Goal: Task Accomplishment & Management: Manage account settings

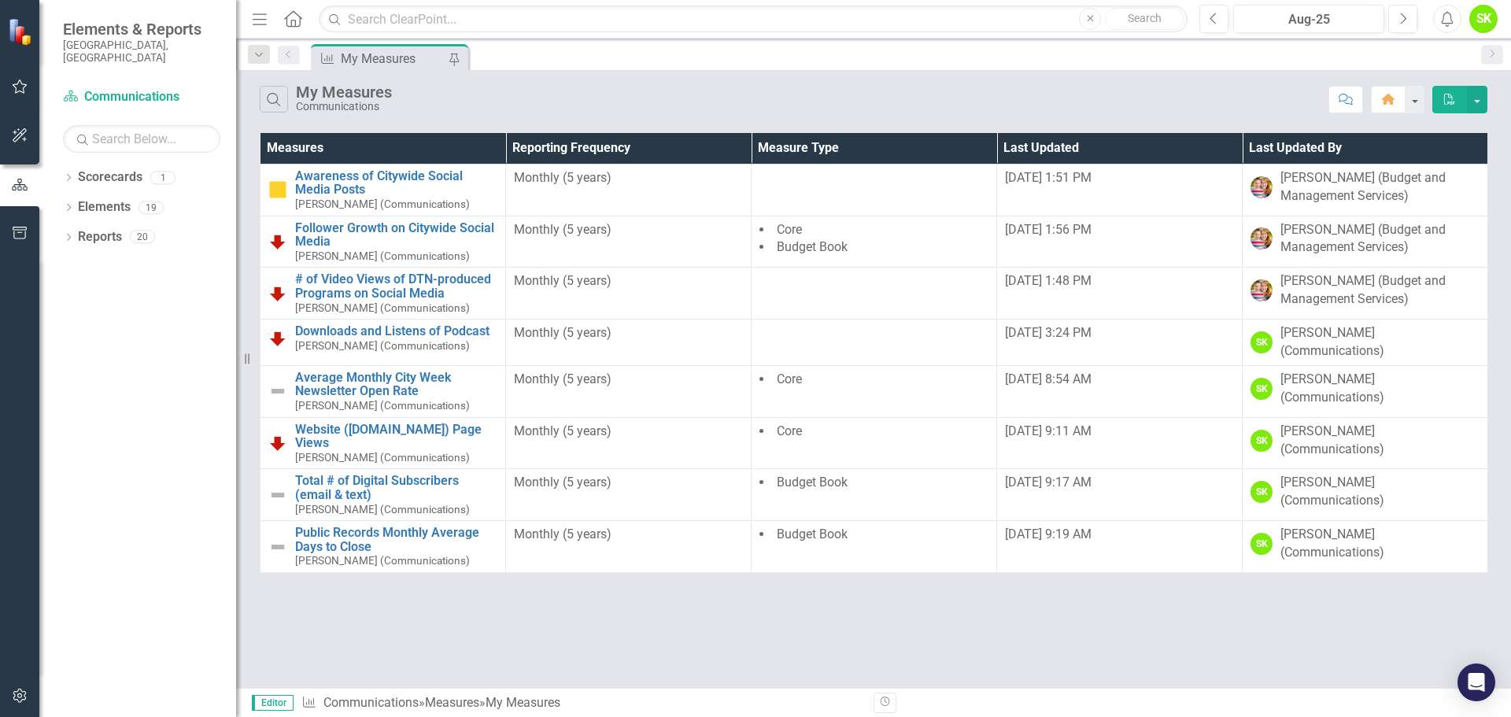
click at [257, 26] on icon "Menu" at bounding box center [259, 18] width 20 height 17
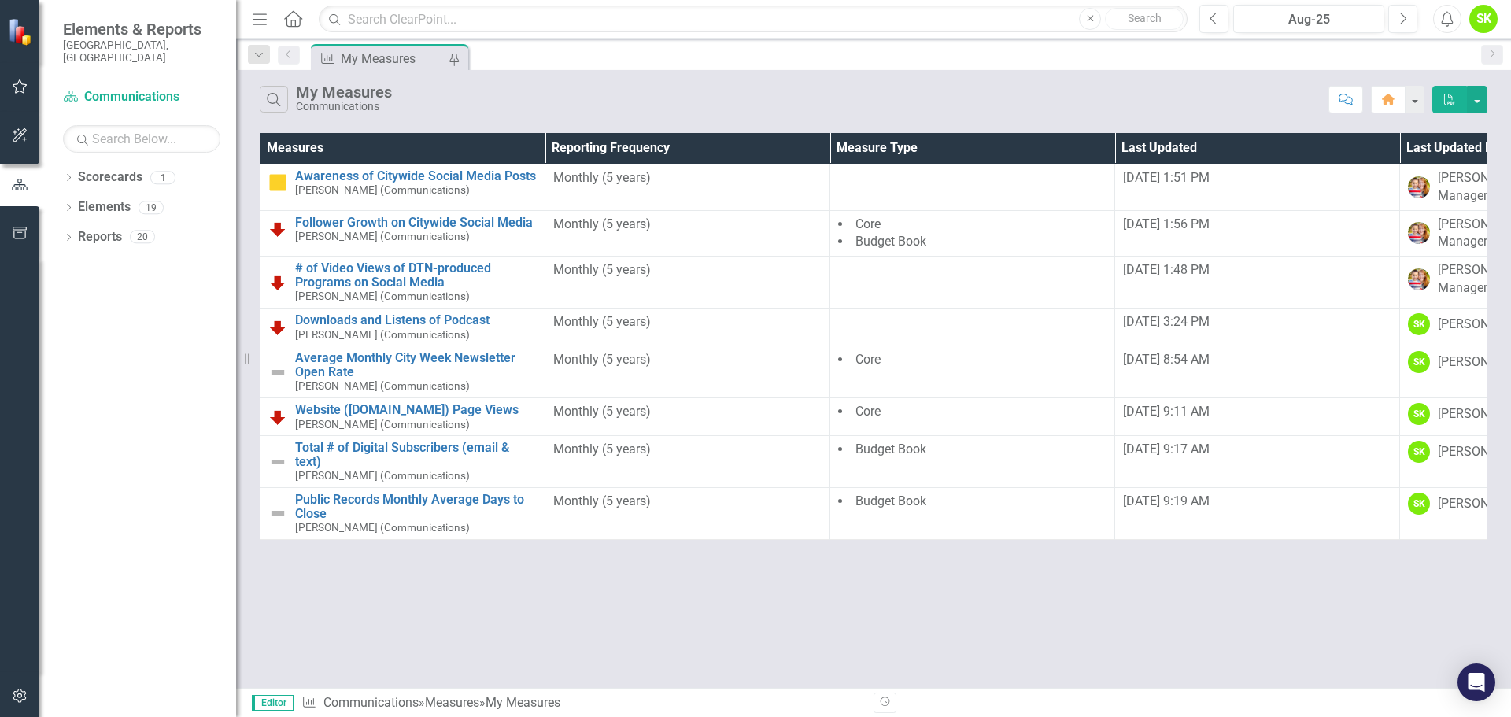
click at [258, 15] on icon "Menu" at bounding box center [259, 18] width 20 height 17
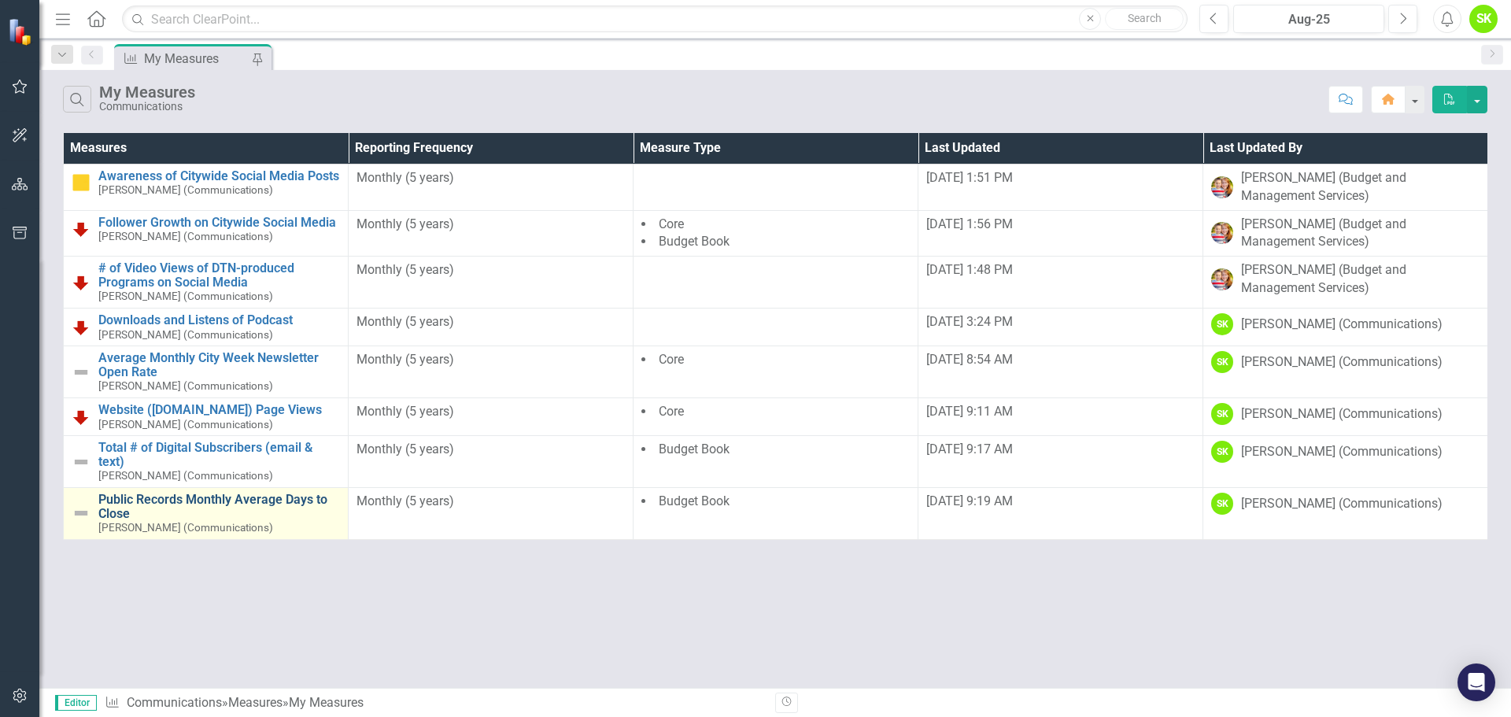
click at [189, 497] on link "Public Records Monthly Average Days to Close" at bounding box center [219, 507] width 242 height 28
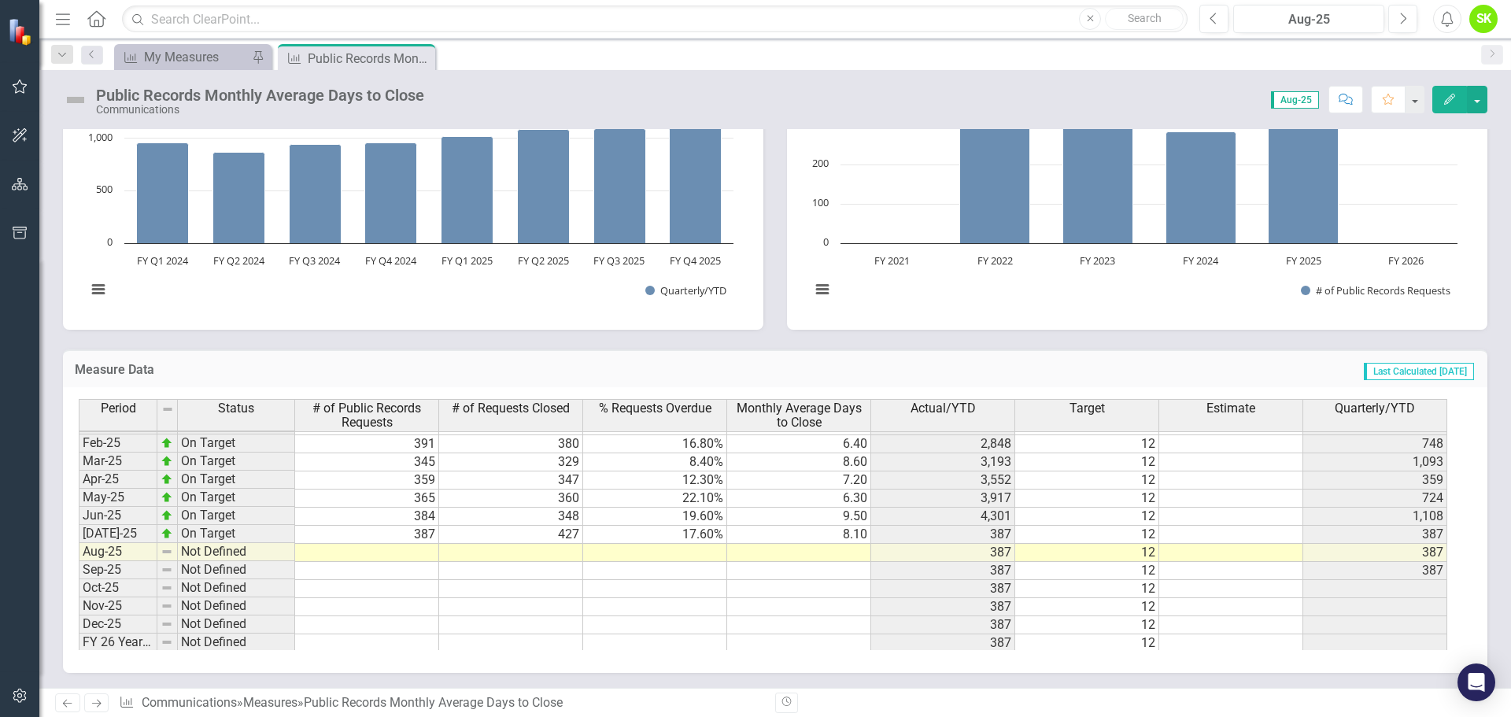
scroll to position [796, 0]
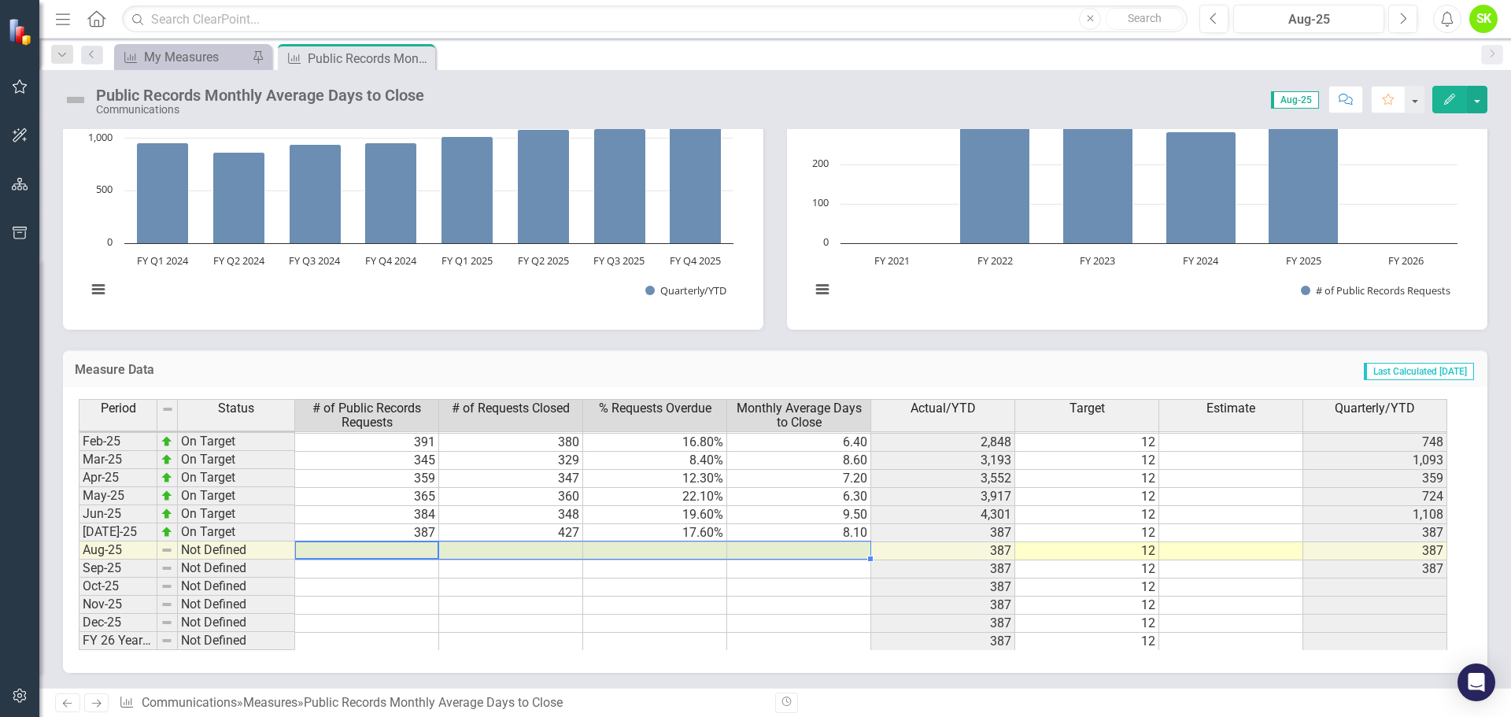
drag, startPoint x: 430, startPoint y: 546, endPoint x: 786, endPoint y: 545, distance: 355.7
click at [786, 545] on tr "Aug-25 Not Defined 387 12 387" at bounding box center [763, 551] width 1368 height 18
type textarea "381"
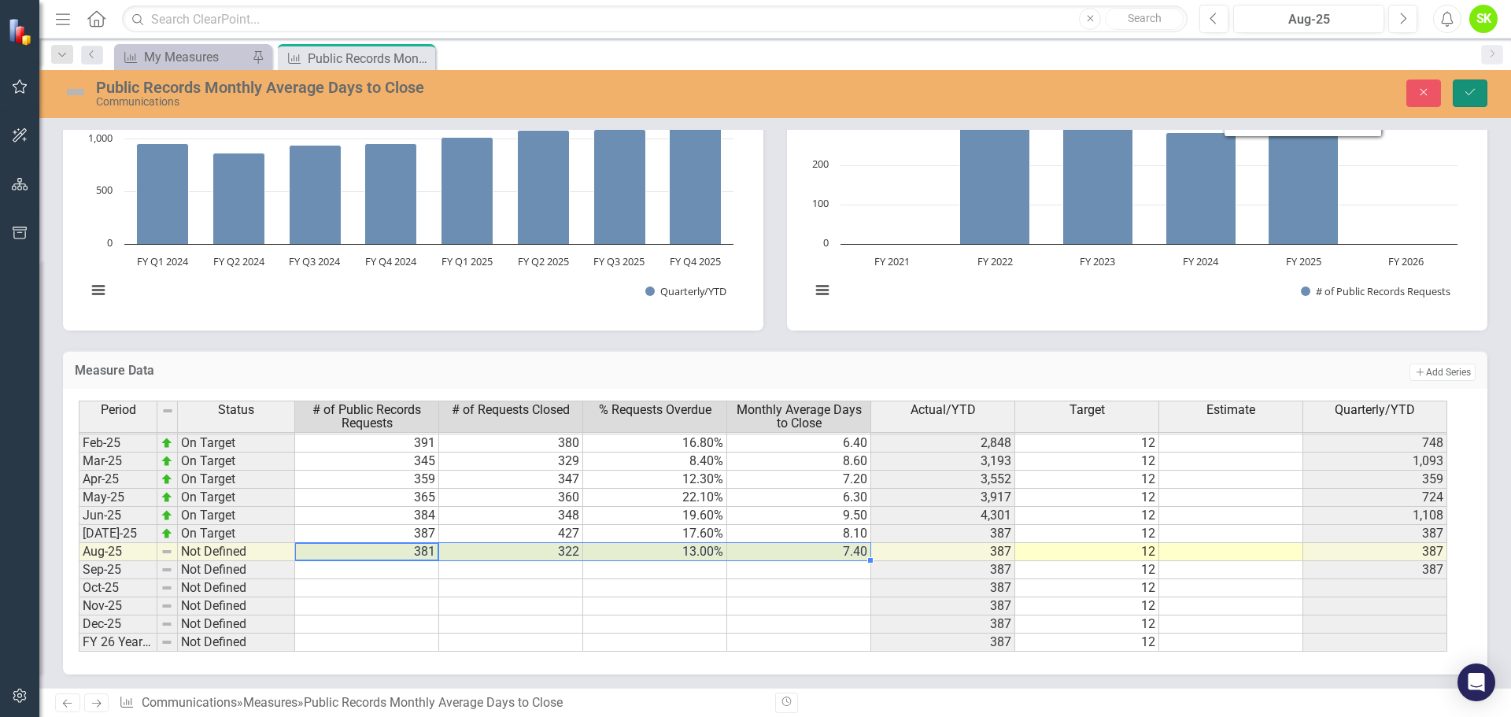
click at [1469, 91] on icon "Save" at bounding box center [1470, 92] width 14 height 11
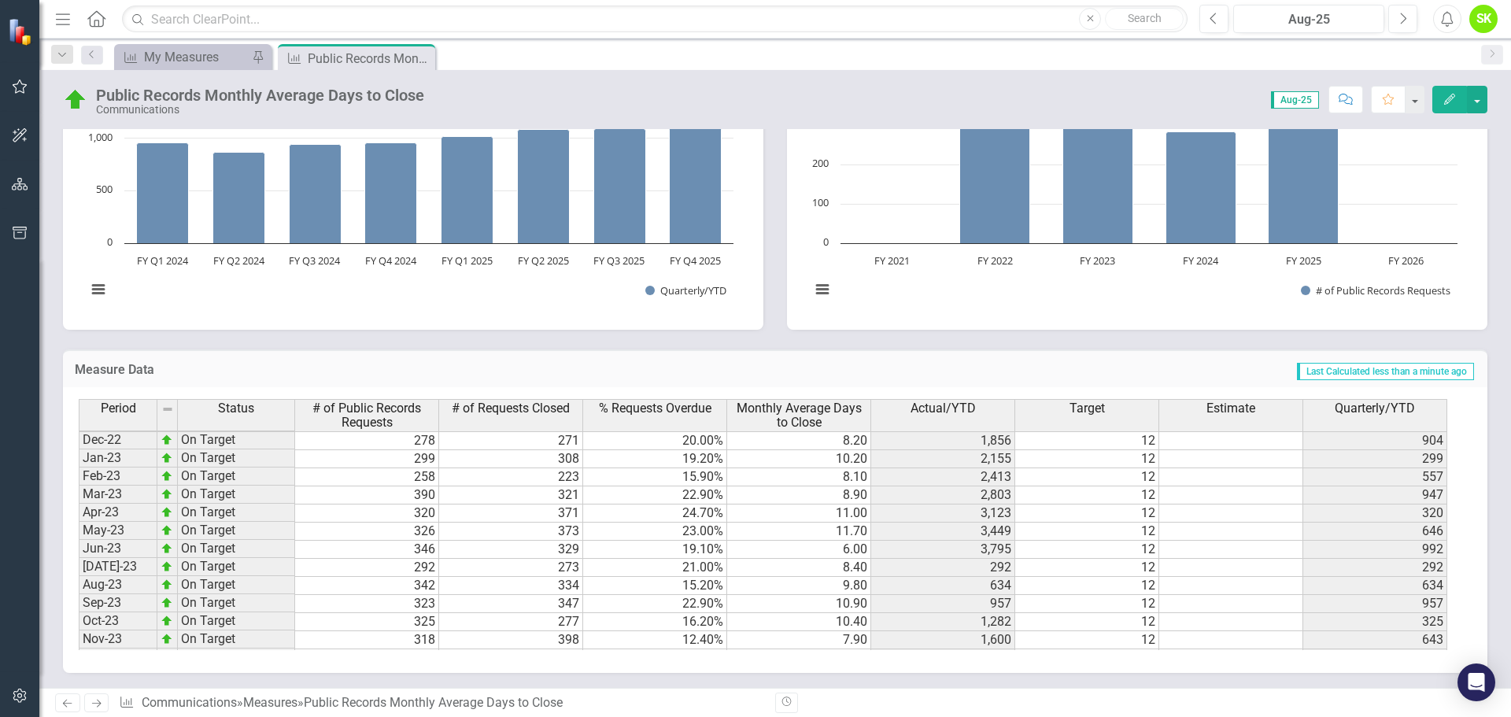
scroll to position [323, 0]
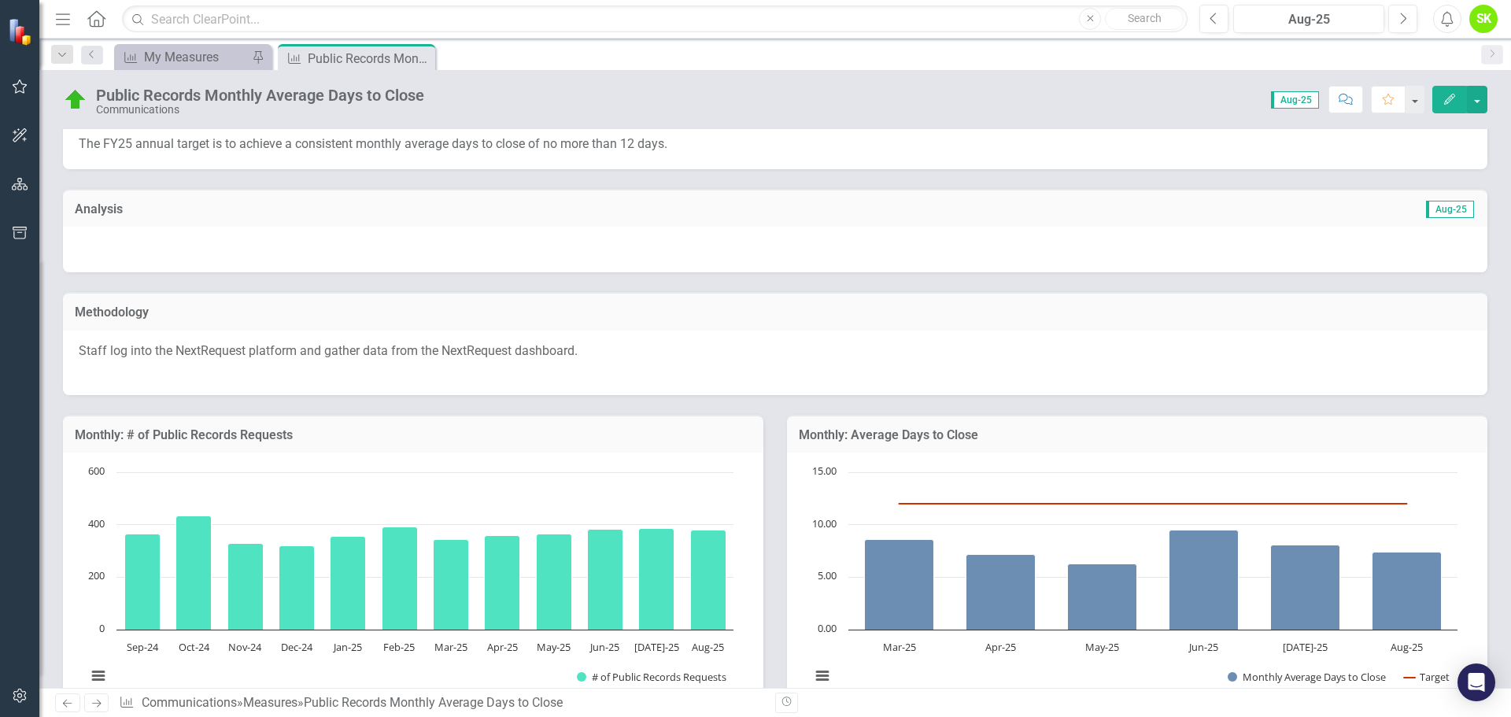
click at [1232, 353] on p "Staff log into the NextRequest platform and gather data from the NextRequest da…" at bounding box center [775, 352] width 1393 height 21
click at [645, 243] on div at bounding box center [775, 250] width 1424 height 46
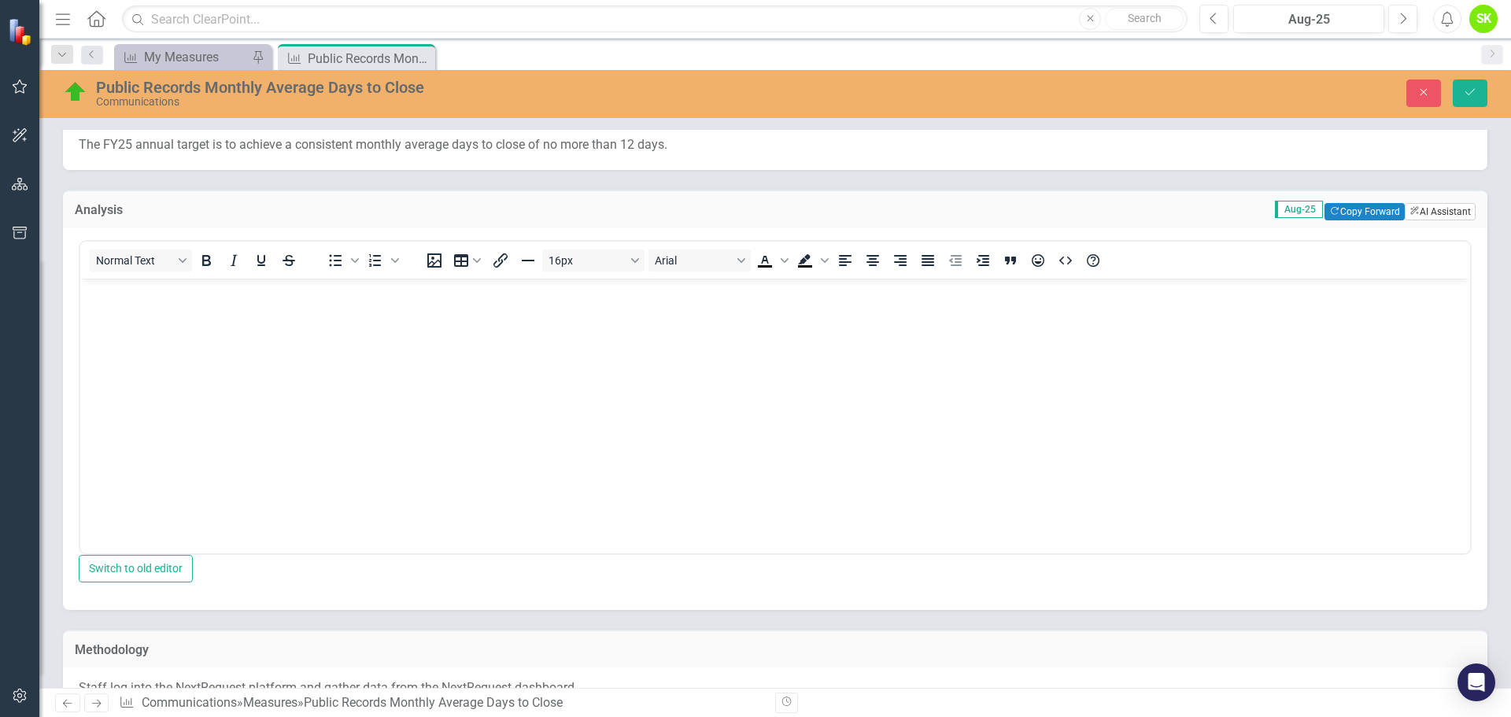
click at [1420, 209] on button "ClearPoint AI AI Assistant" at bounding box center [1440, 211] width 71 height 17
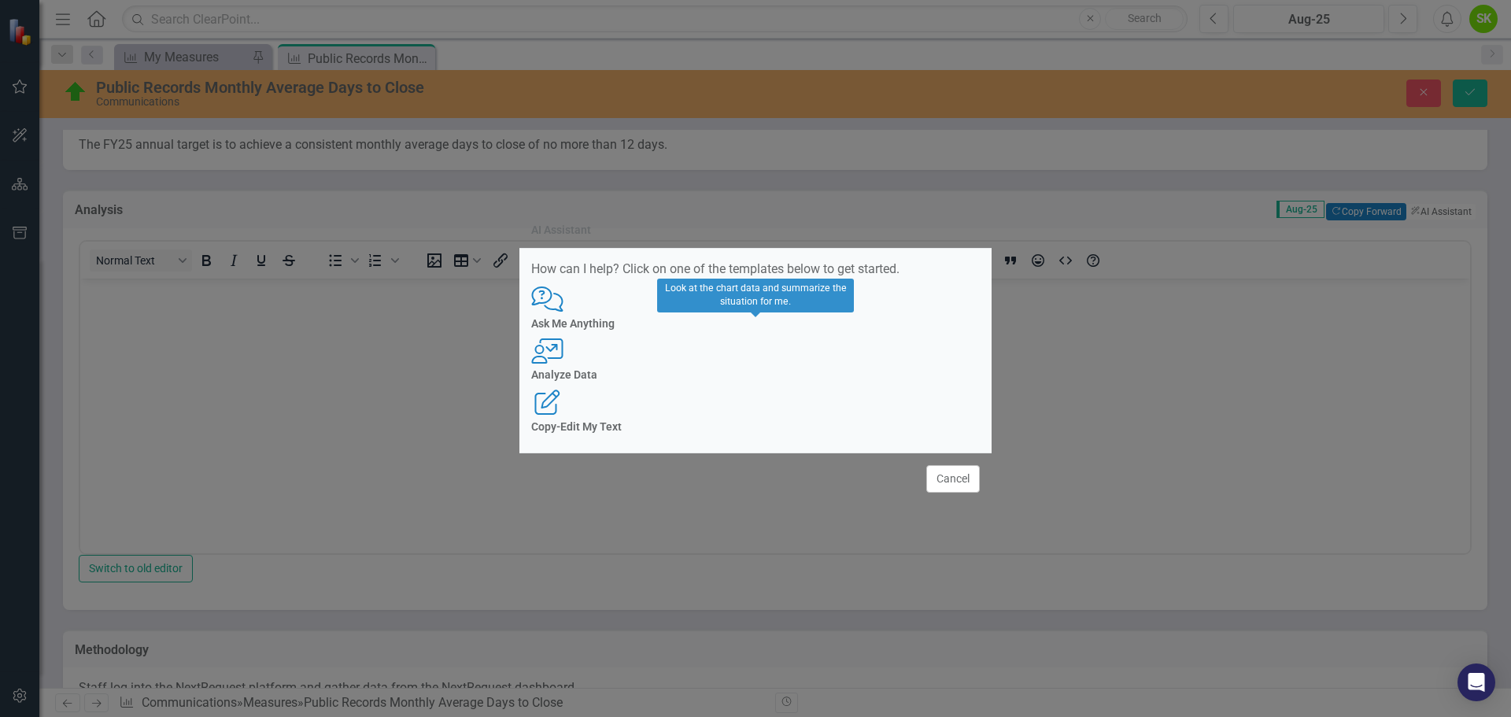
click at [752, 381] on h4 "Analyze Data" at bounding box center [755, 375] width 449 height 12
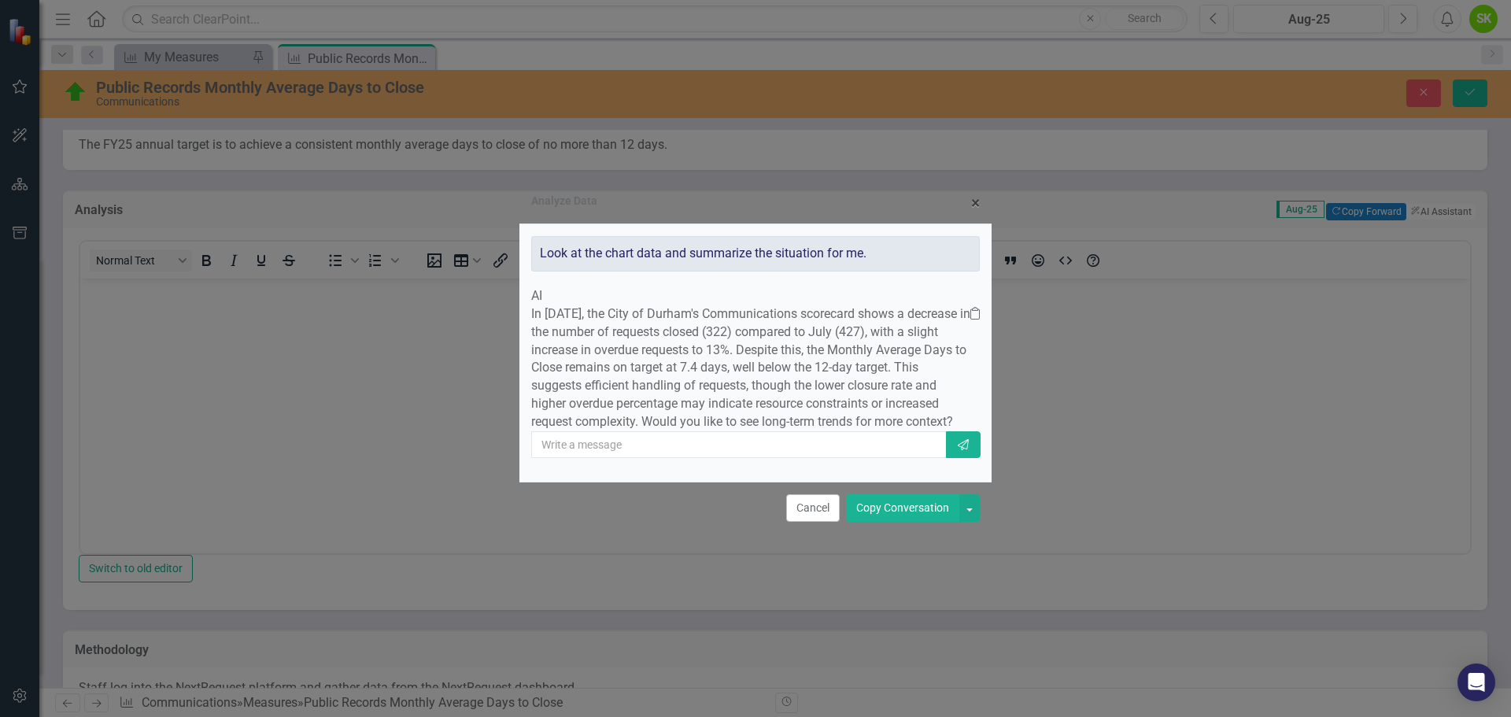
click at [893, 522] on button "Copy Conversation" at bounding box center [902, 508] width 113 height 28
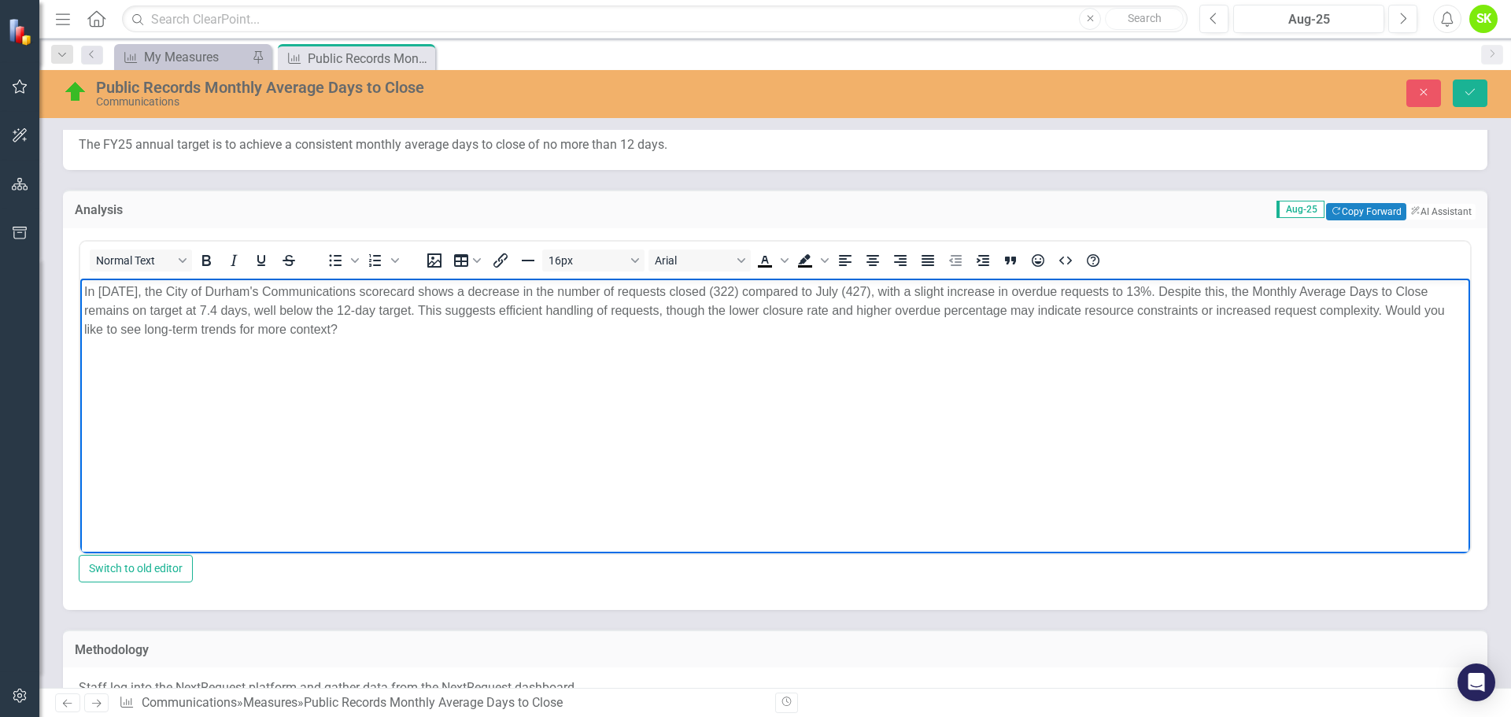
drag, startPoint x: 432, startPoint y: 335, endPoint x: 74, endPoint y: 322, distance: 358.3
click at [80, 322] on html "In [DATE], the City of Durham's Communications scorecard shows a decrease in th…" at bounding box center [775, 396] width 1390 height 236
click at [1469, 92] on icon "Save" at bounding box center [1470, 92] width 14 height 11
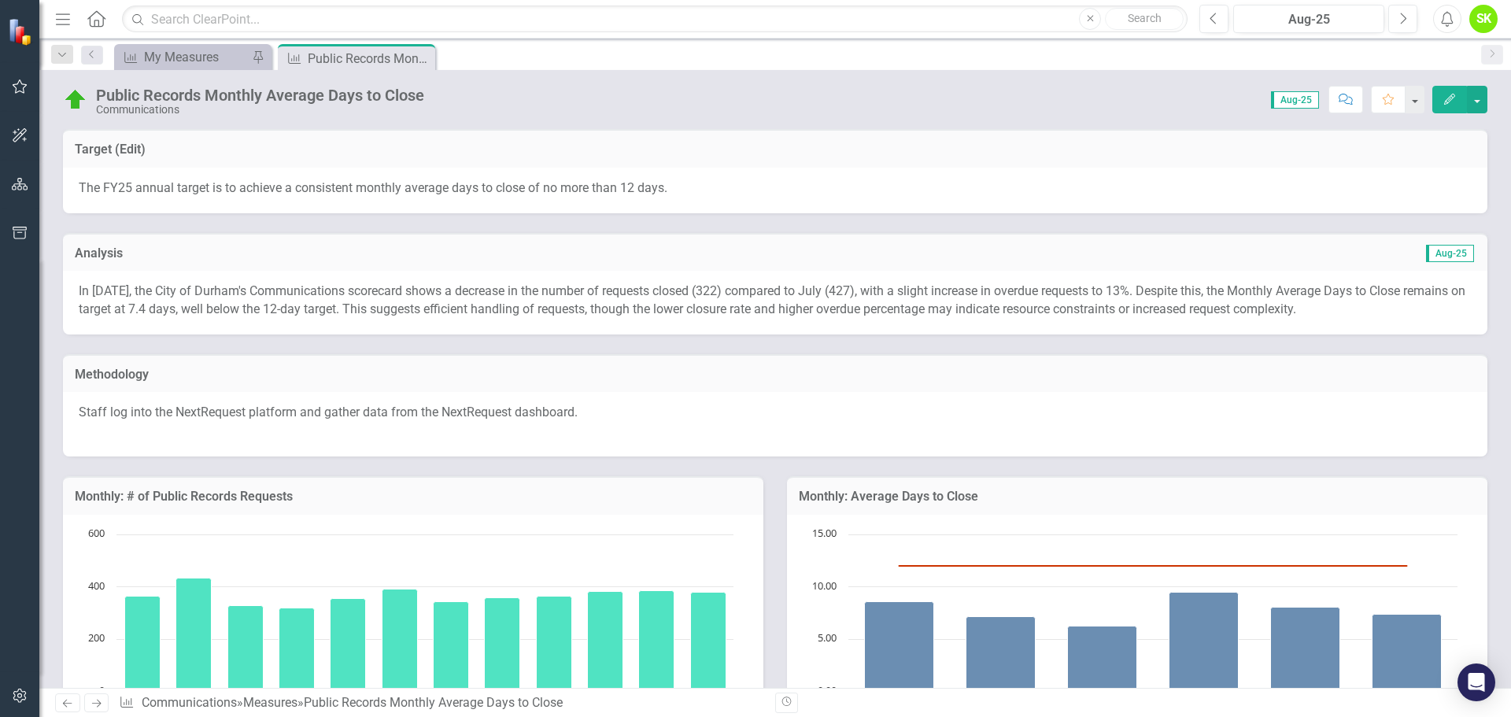
click at [1452, 100] on icon "Edit" at bounding box center [1449, 99] width 14 height 11
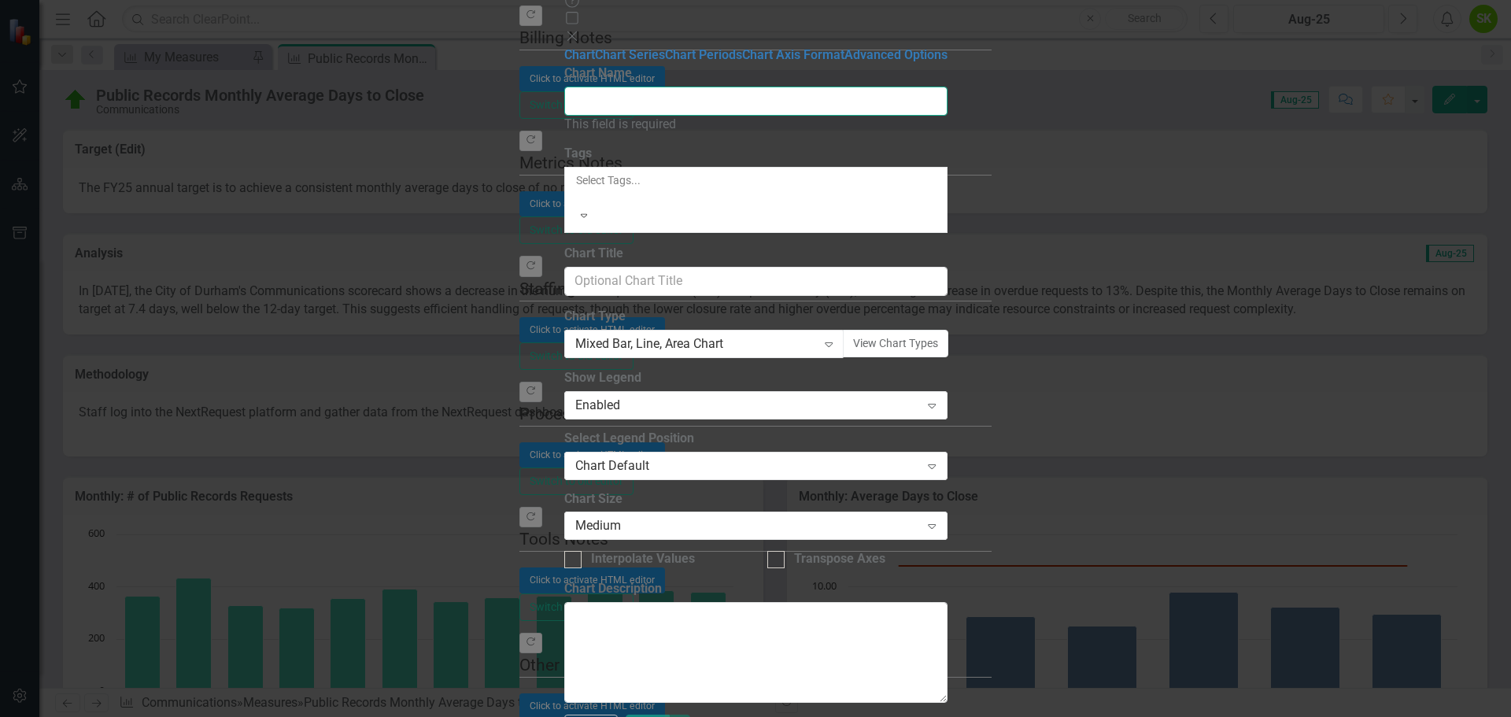
click at [636, 93] on input "Chart Name" at bounding box center [755, 101] width 383 height 29
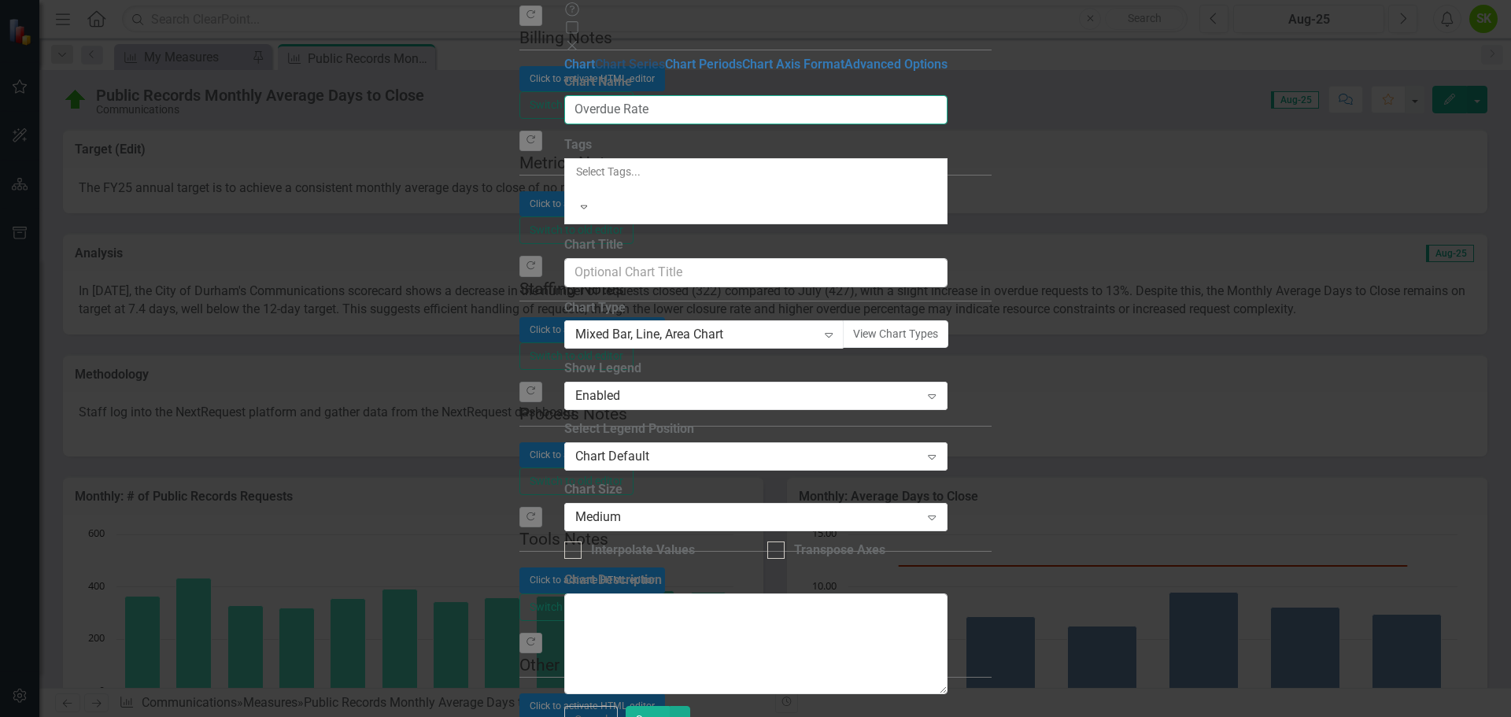
type input "Overdue Rate"
click at [595, 72] on link "Chart Series" at bounding box center [630, 64] width 70 height 15
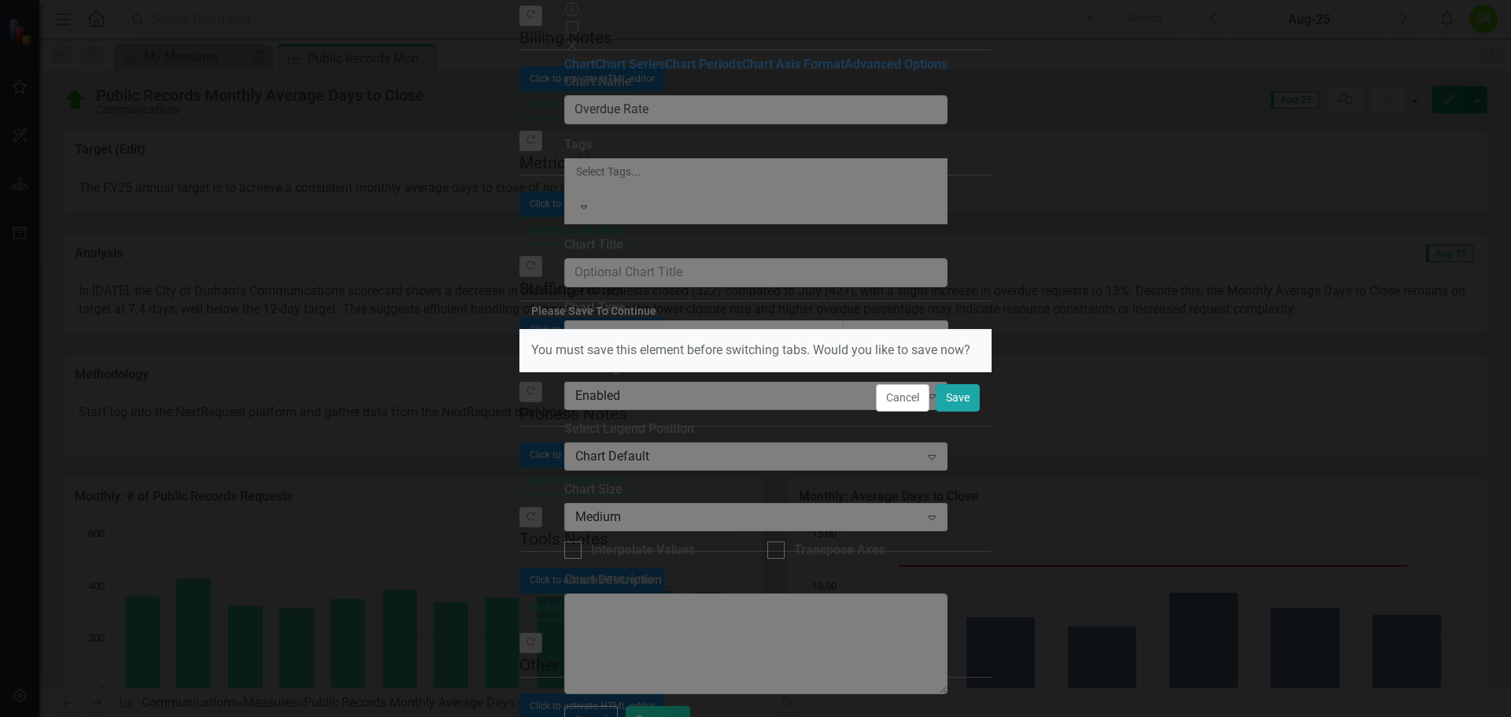
click at [960, 402] on button "Save" at bounding box center [958, 398] width 44 height 28
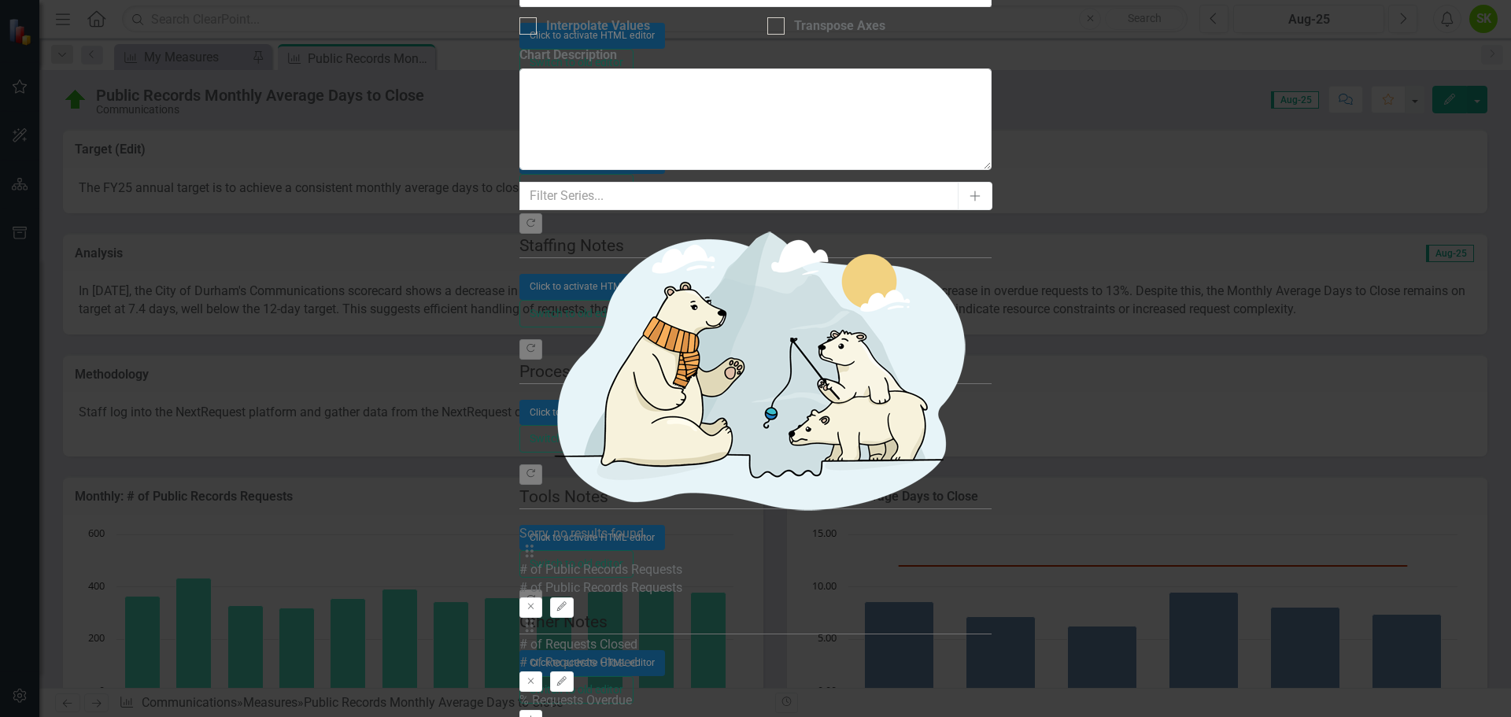
click at [537, 715] on icon "Activate" at bounding box center [531, 719] width 12 height 9
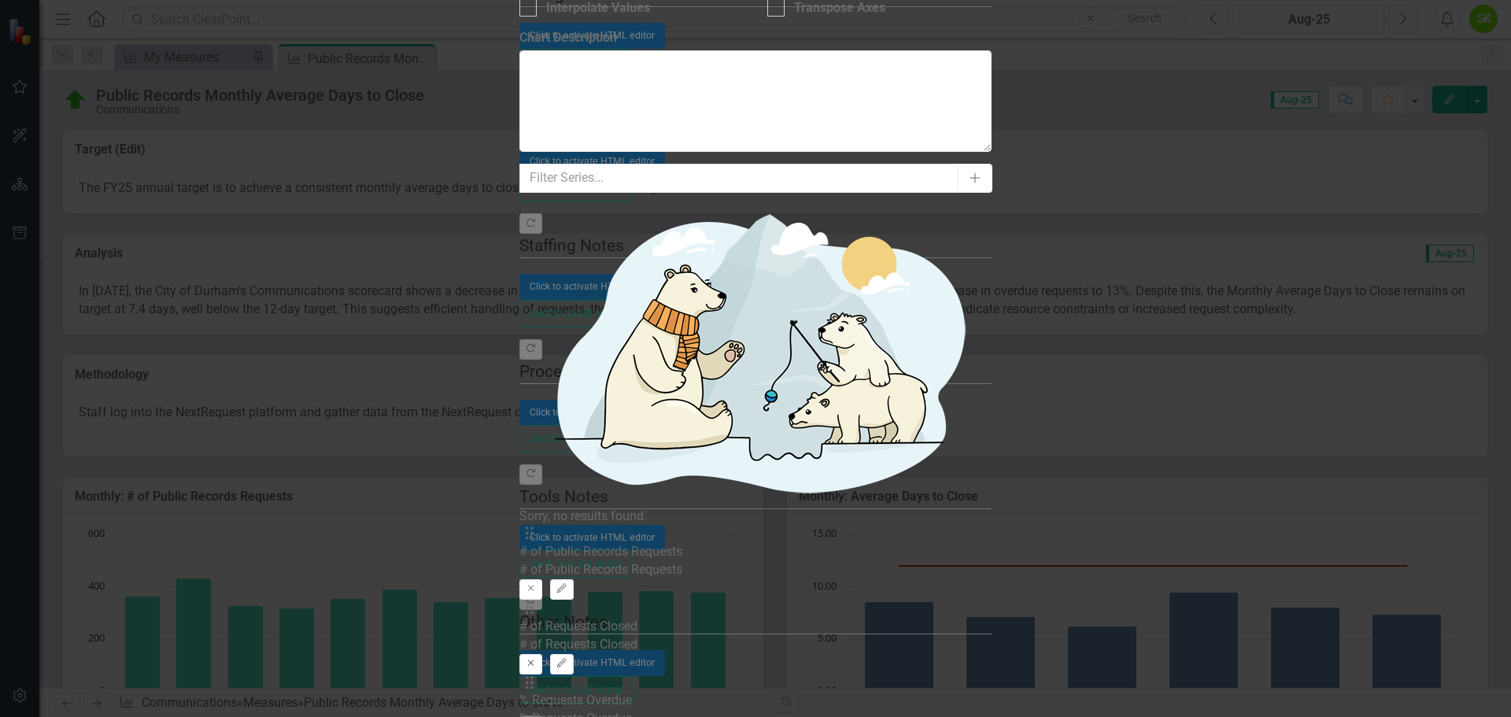
click at [534, 659] on icon "button" at bounding box center [531, 662] width 6 height 6
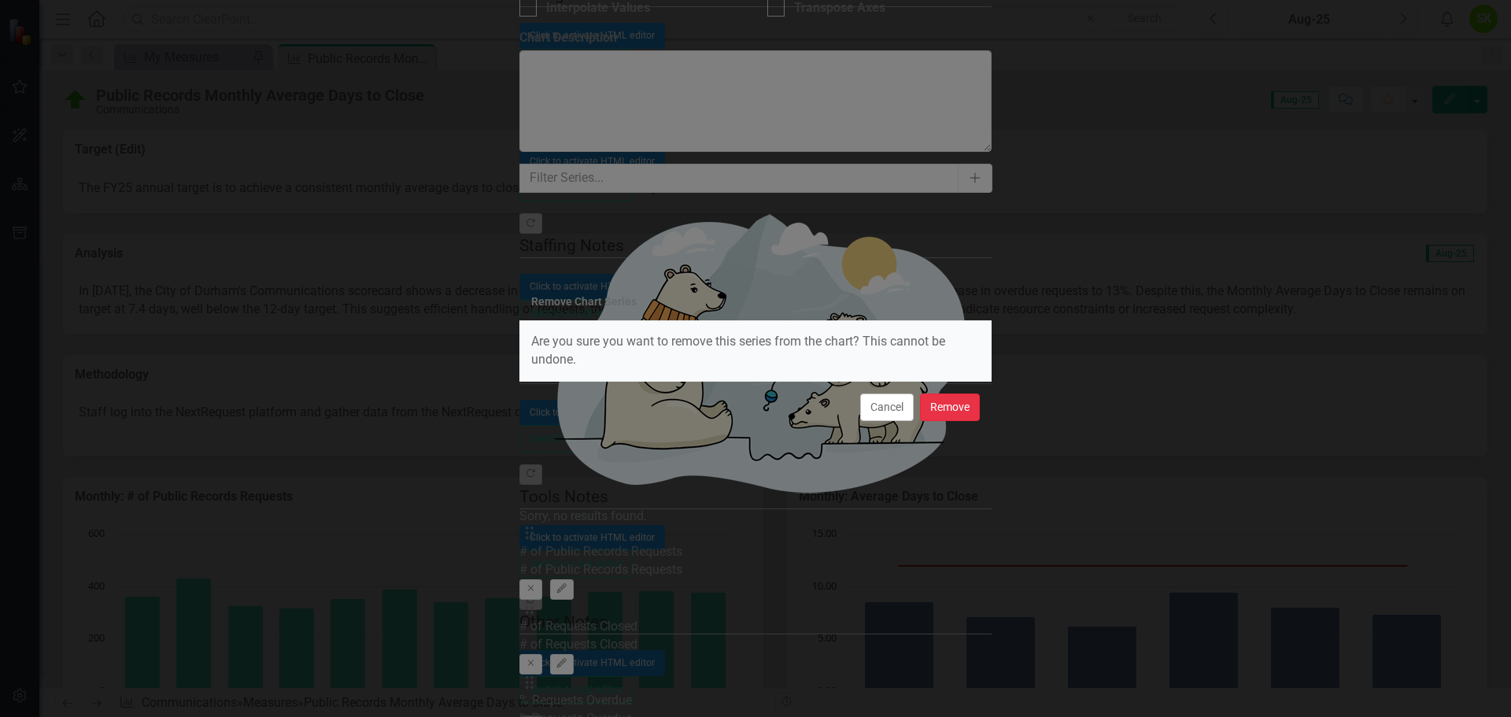
click at [954, 411] on button "Remove" at bounding box center [950, 407] width 60 height 28
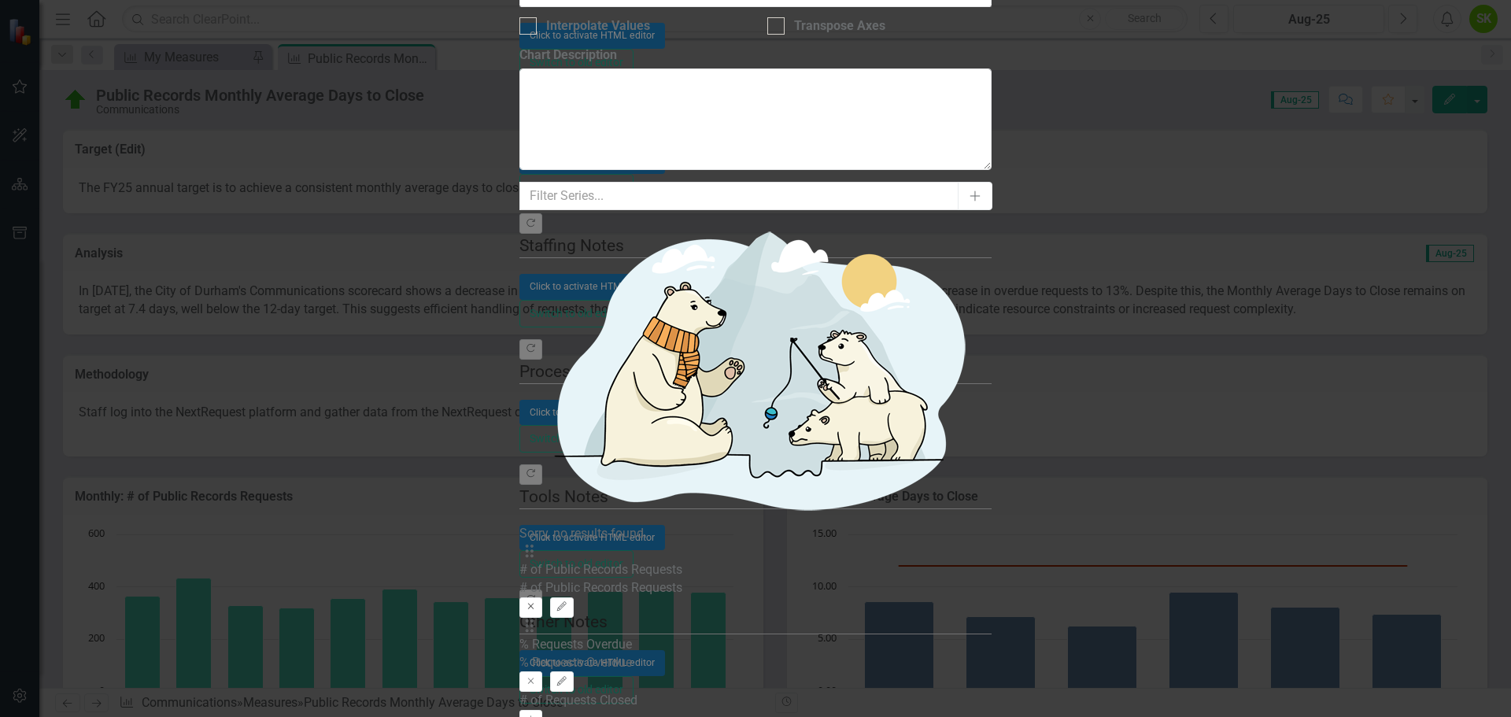
click at [534, 604] on icon "button" at bounding box center [531, 607] width 6 height 6
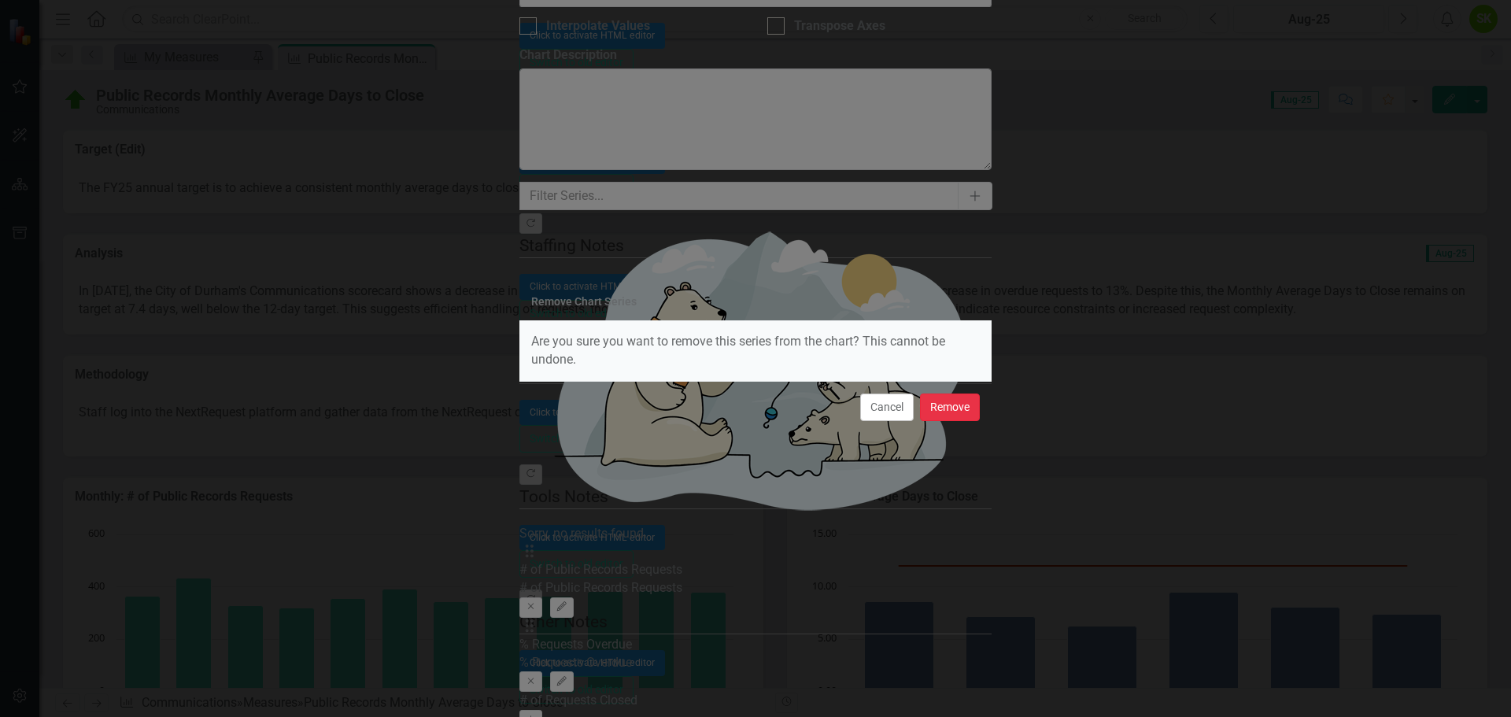
click at [945, 408] on button "Remove" at bounding box center [950, 407] width 60 height 28
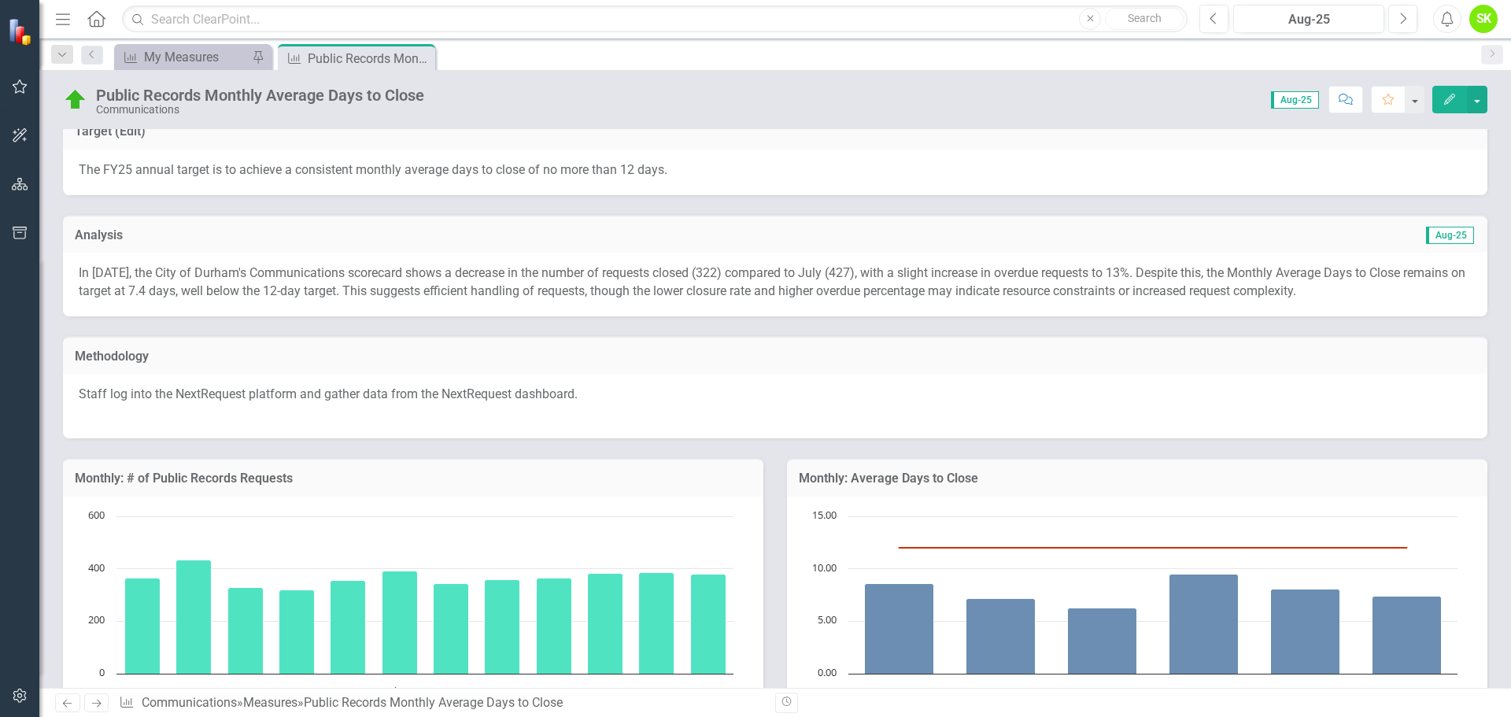
scroll to position [0, 0]
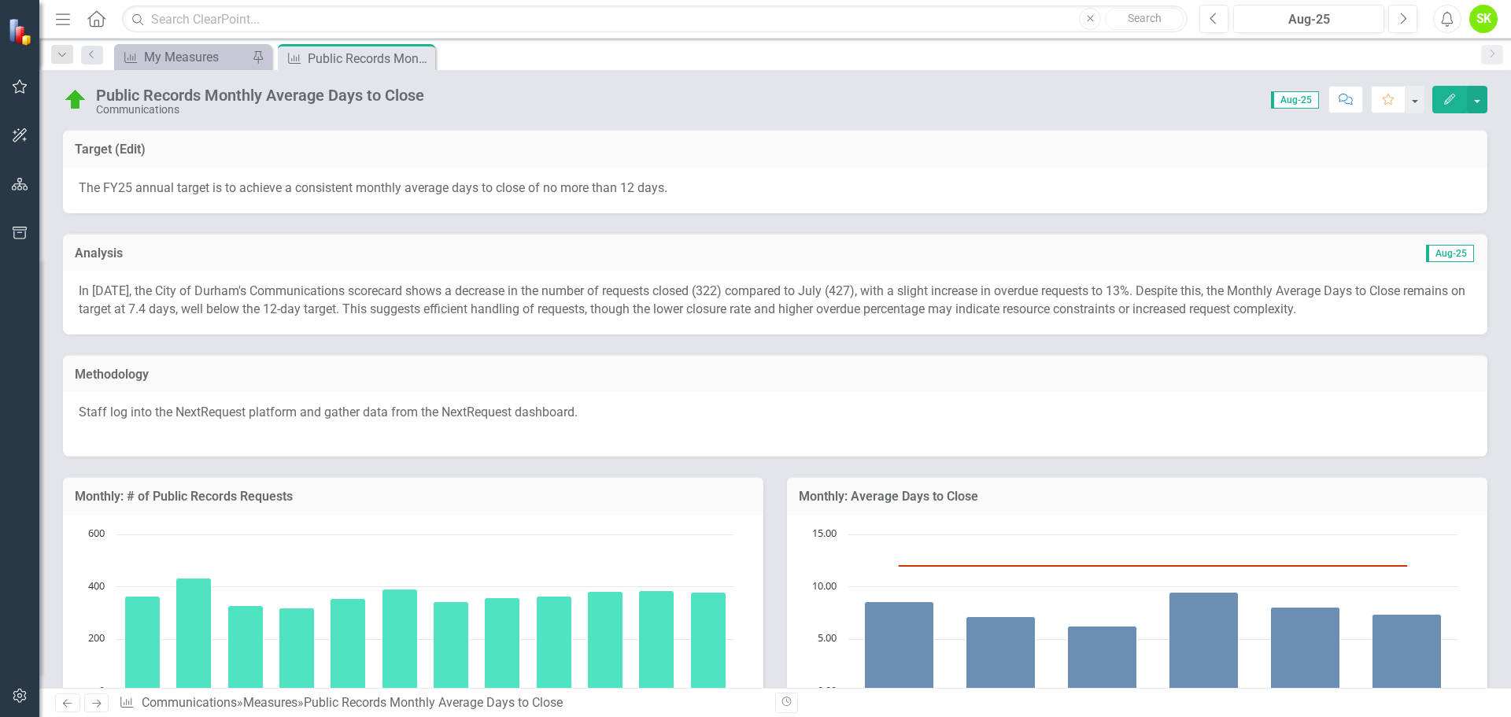
click at [1453, 94] on icon "button" at bounding box center [1449, 99] width 11 height 11
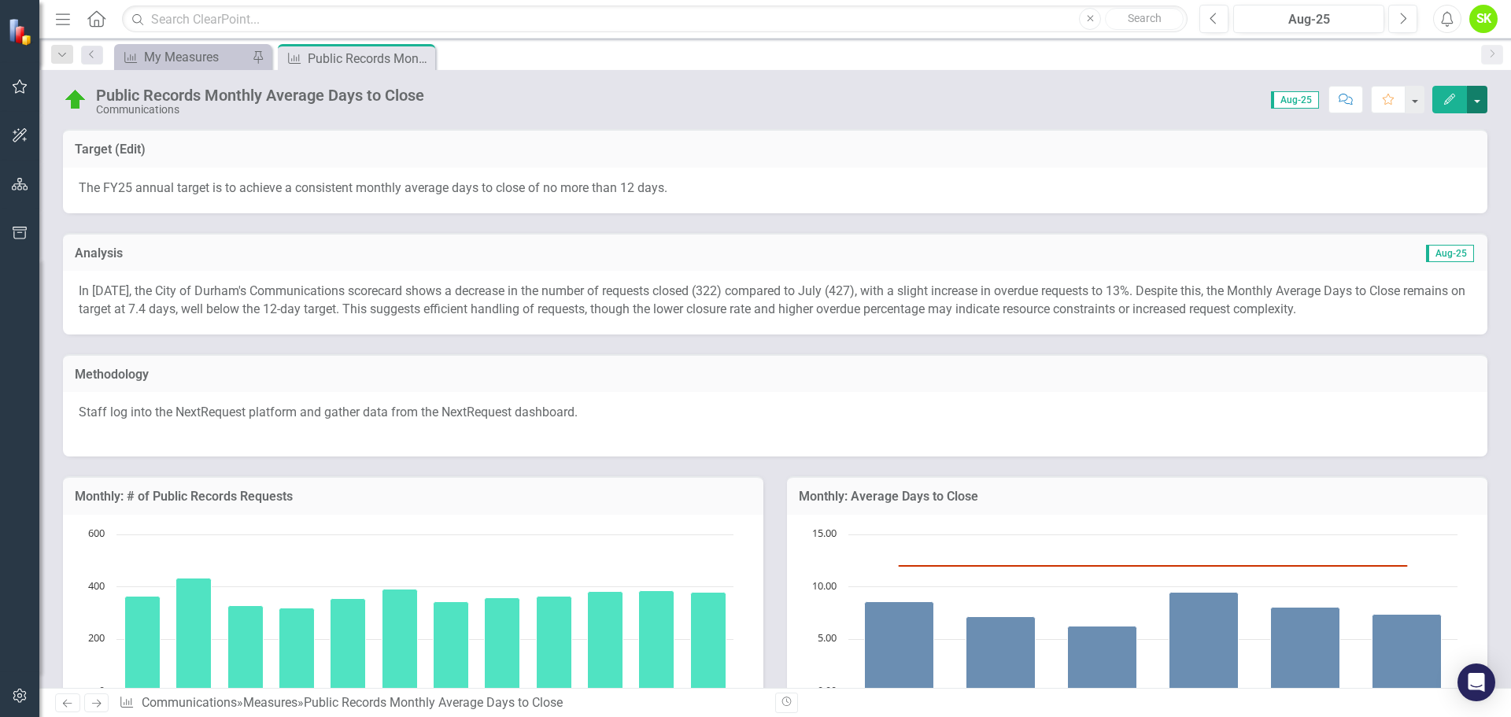
click at [1479, 97] on button "button" at bounding box center [1477, 100] width 20 height 28
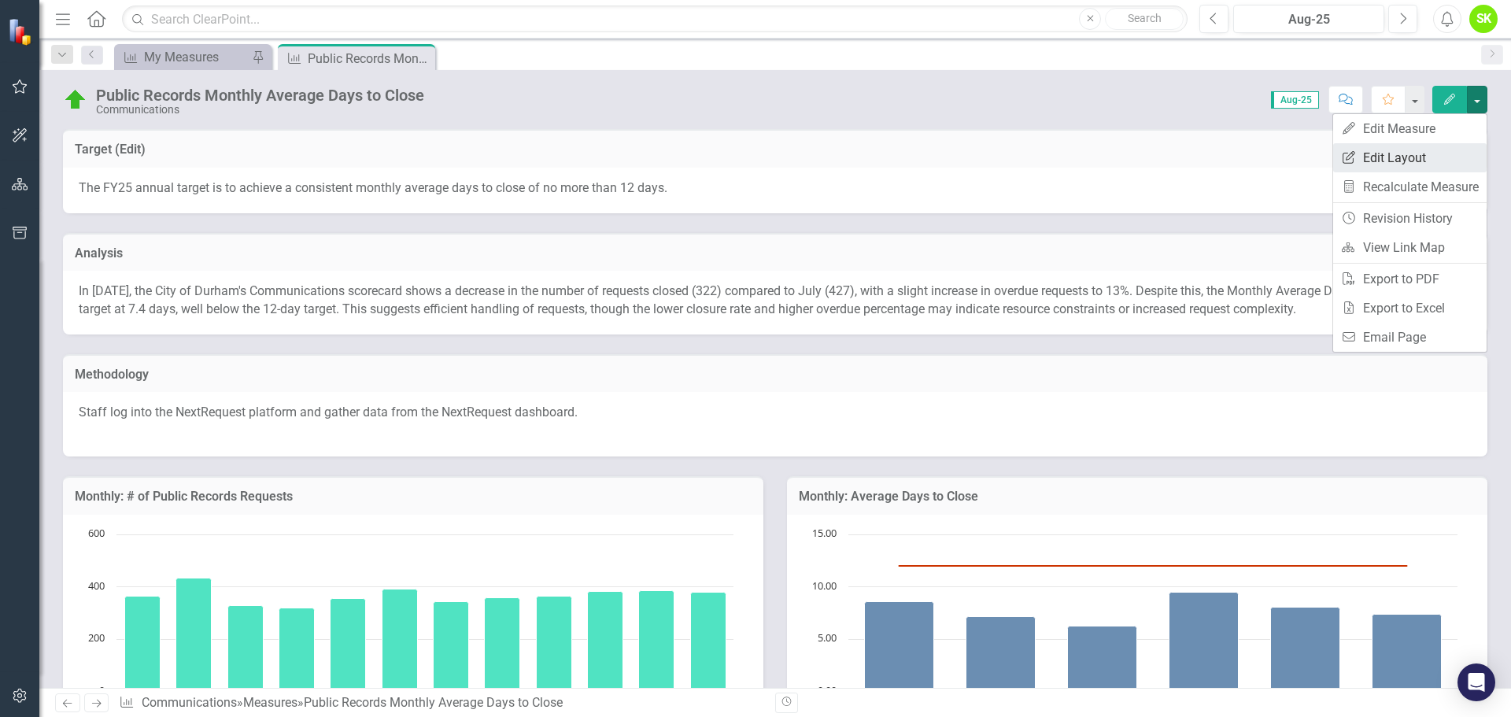
click at [1413, 157] on link "Edit Report Edit Layout" at bounding box center [1409, 157] width 153 height 29
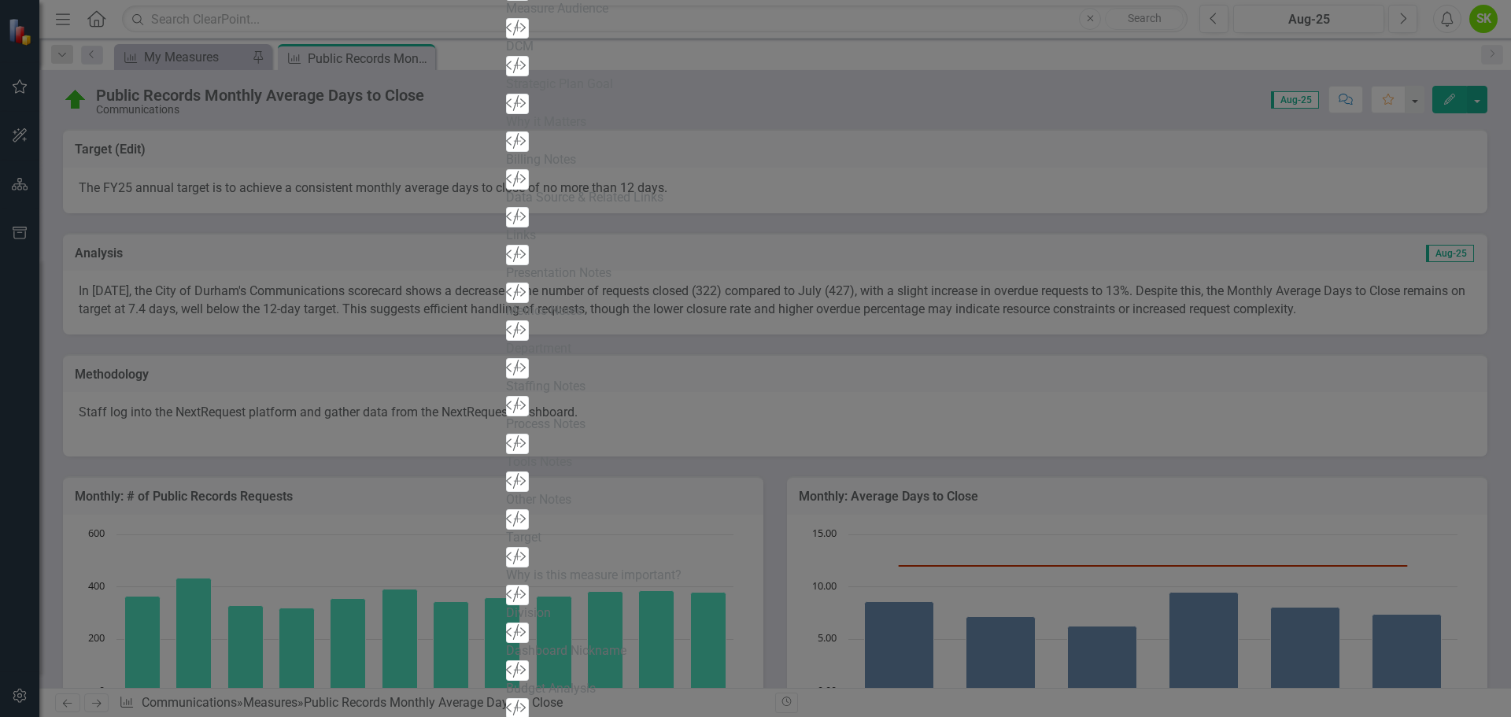
scroll to position [1102, 0]
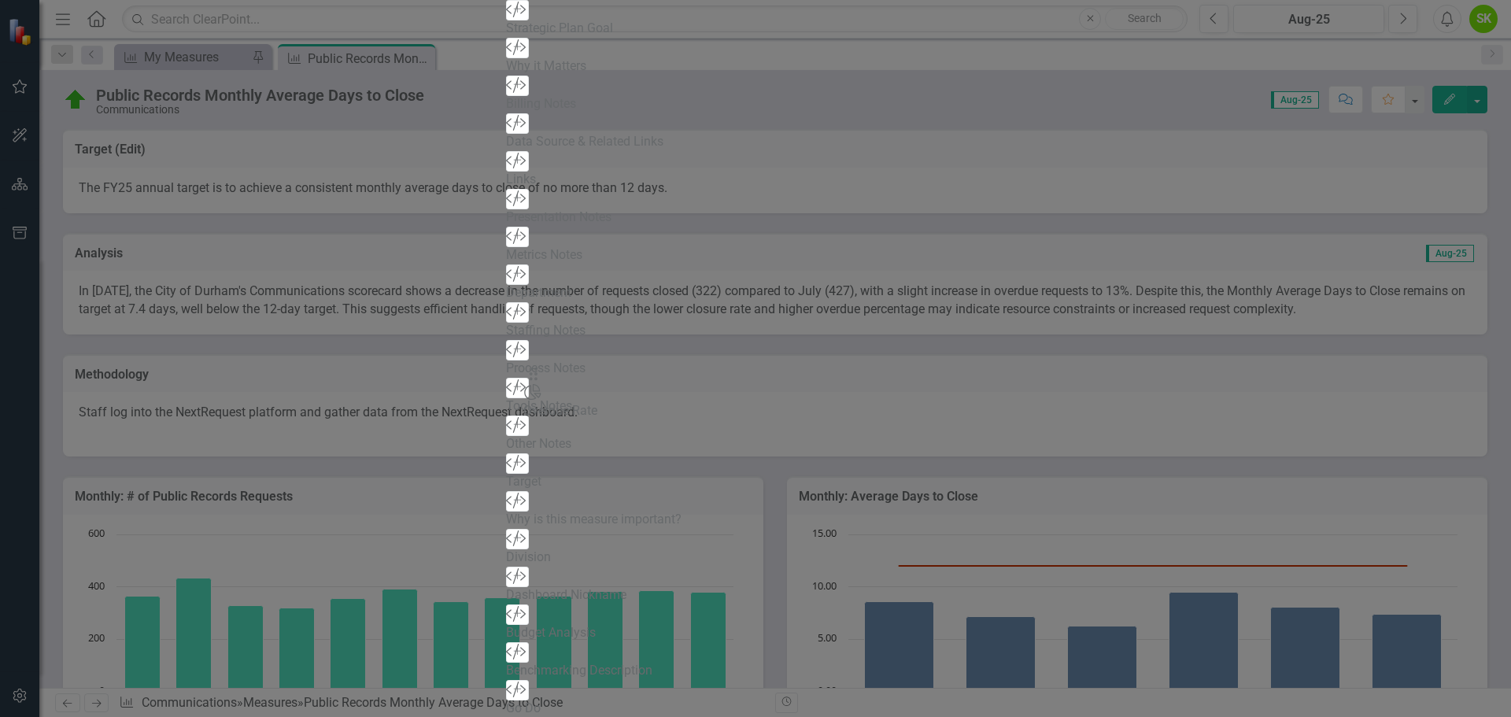
drag, startPoint x: 545, startPoint y: 105, endPoint x: 557, endPoint y: 386, distance: 281.2
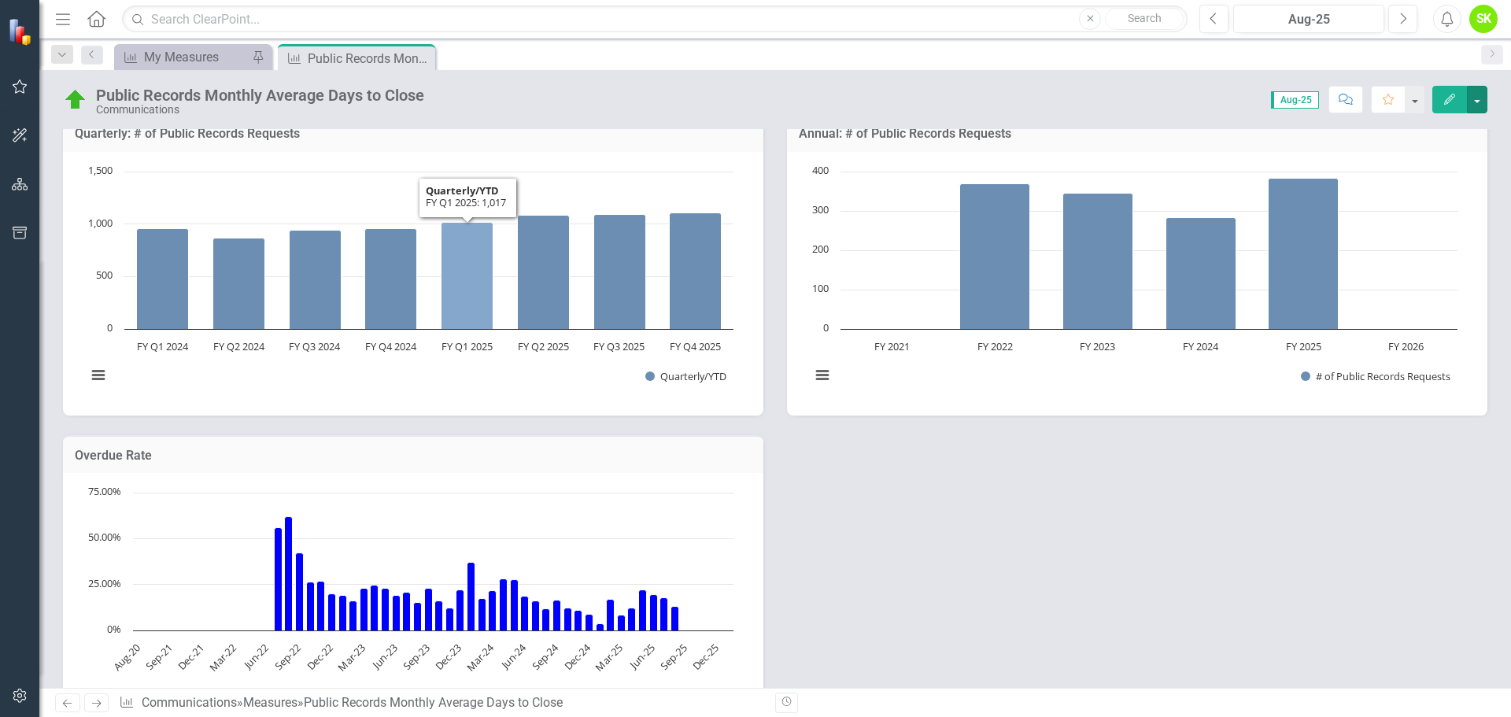
scroll to position [787, 0]
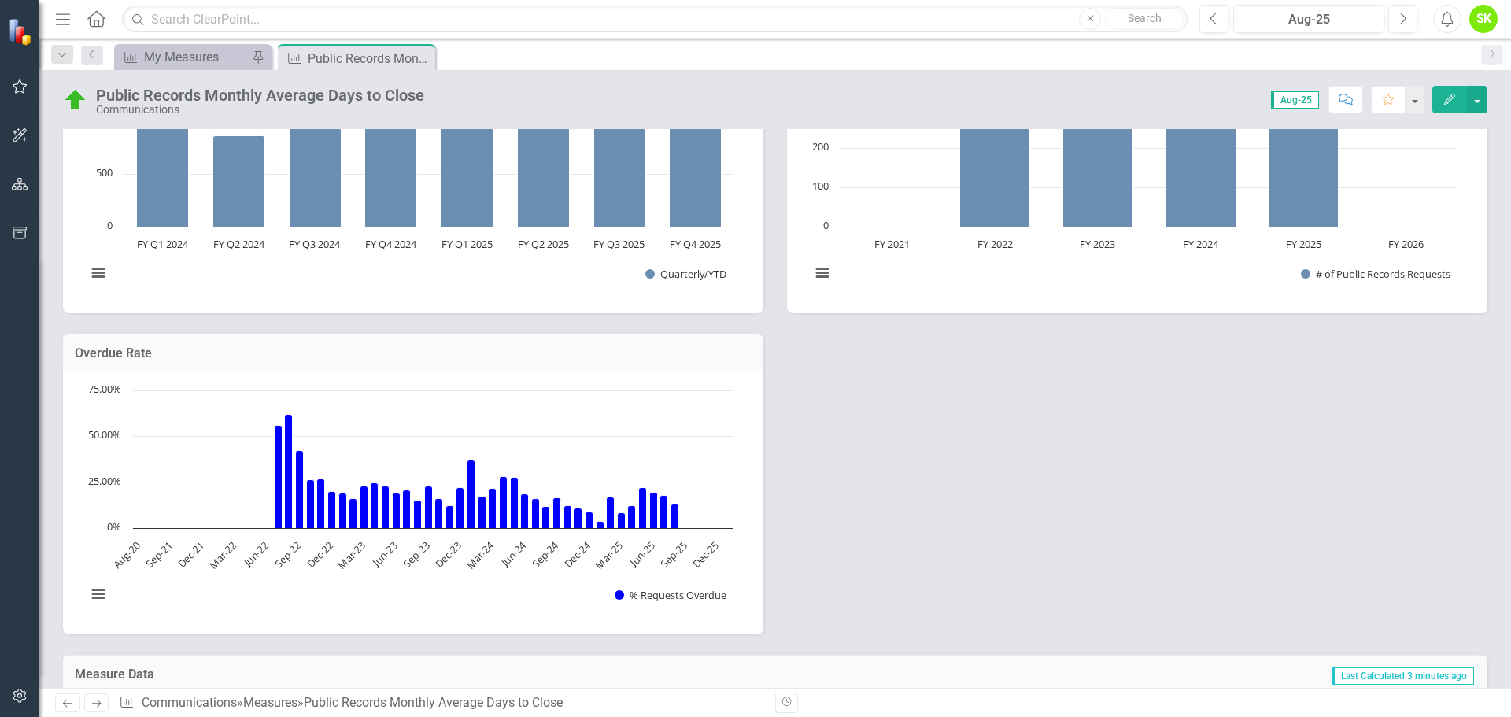
click at [425, 365] on div "Overdue Rate" at bounding box center [413, 352] width 700 height 39
click at [116, 353] on h3 "Overdue Rate" at bounding box center [413, 353] width 677 height 14
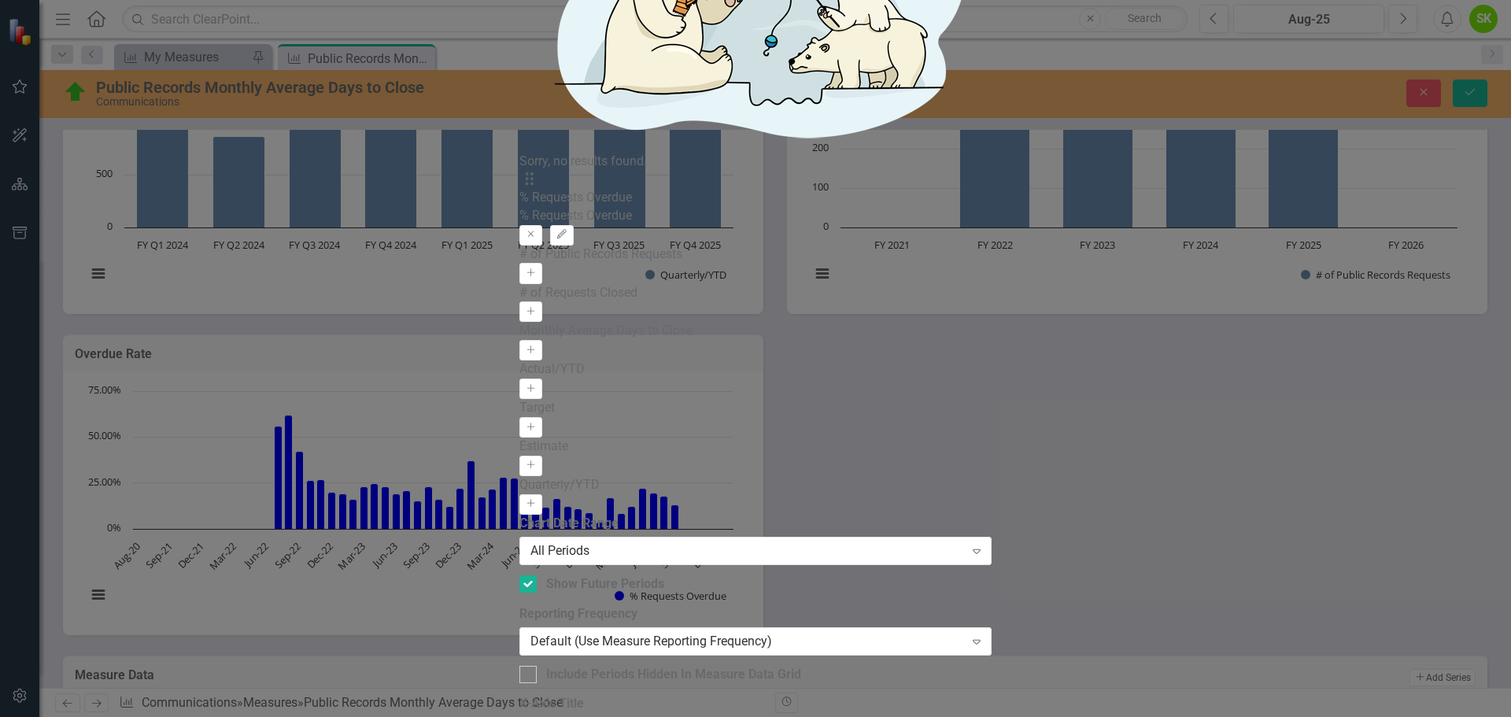
click at [567, 229] on icon "button" at bounding box center [561, 233] width 9 height 9
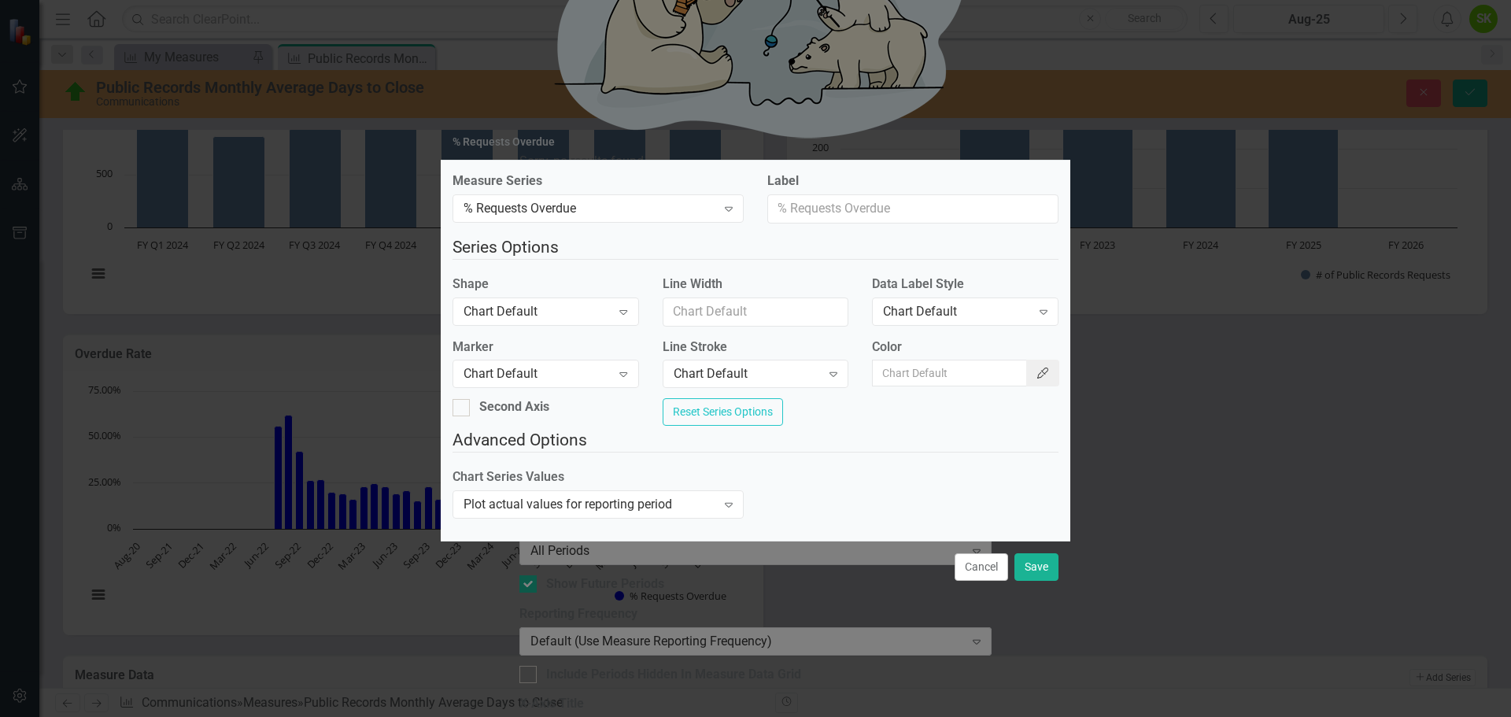
click at [1036, 372] on icon "Color Picker" at bounding box center [1043, 372] width 14 height 11
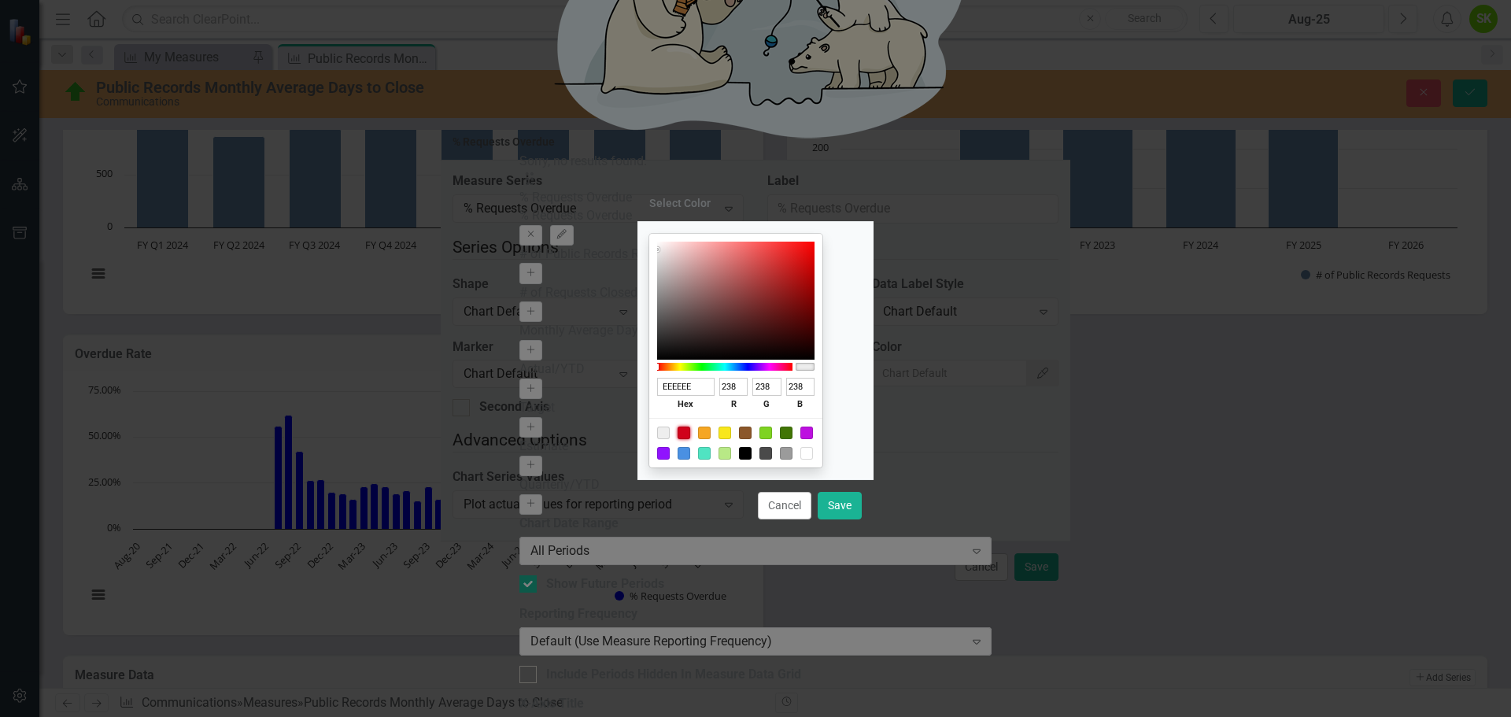
click at [690, 432] on div at bounding box center [684, 433] width 13 height 13
type input "D0021B"
type input "208"
type input "2"
type input "27"
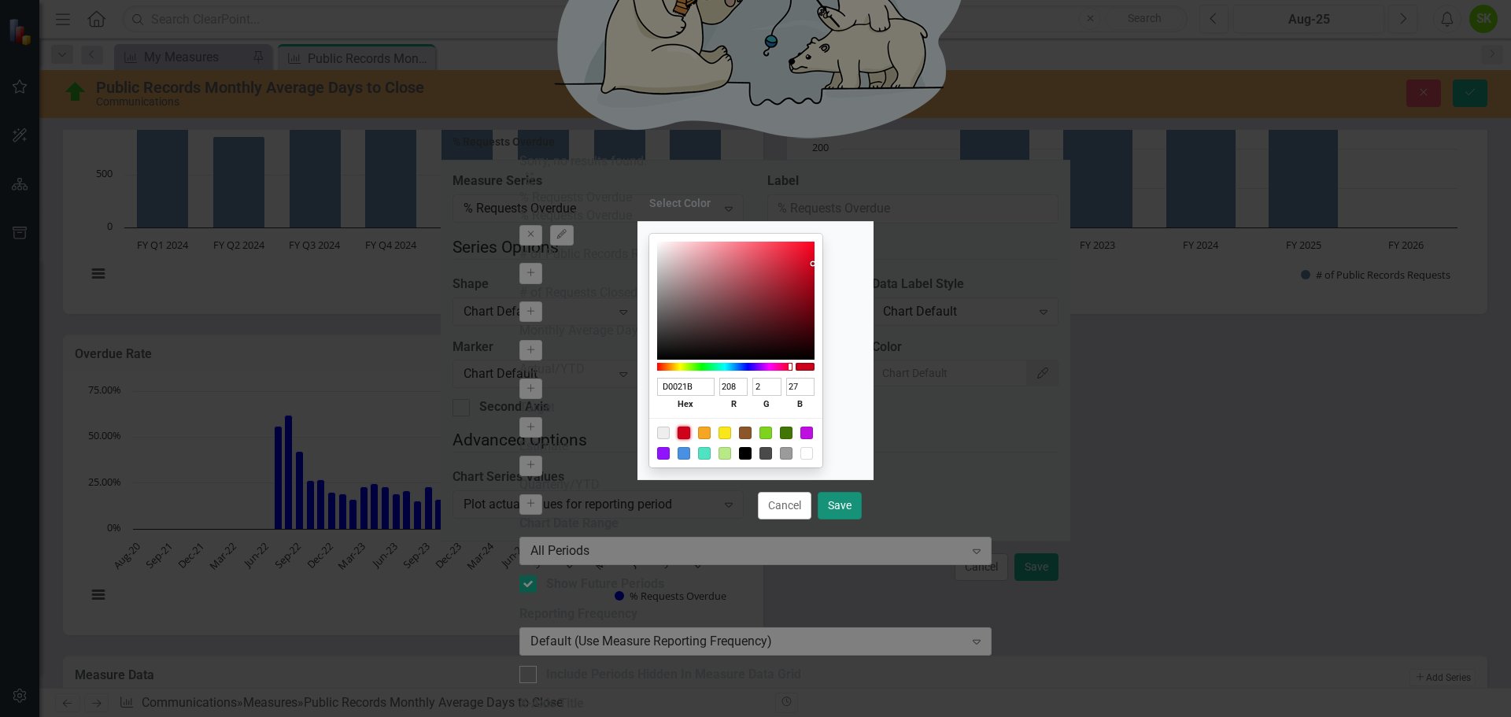
click at [838, 504] on button "Save" at bounding box center [840, 506] width 44 height 28
type input "#d0021b"
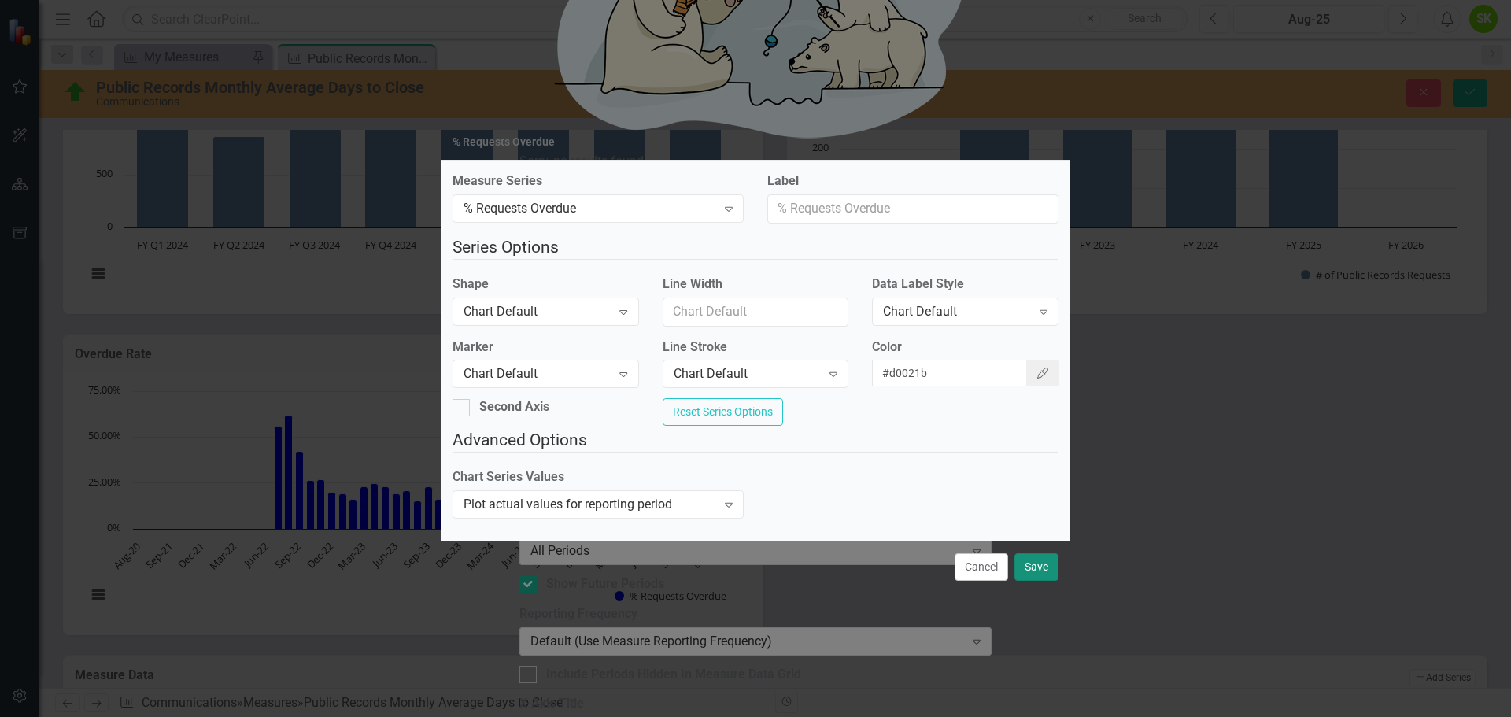
click at [1033, 577] on button "Save" at bounding box center [1036, 567] width 44 height 28
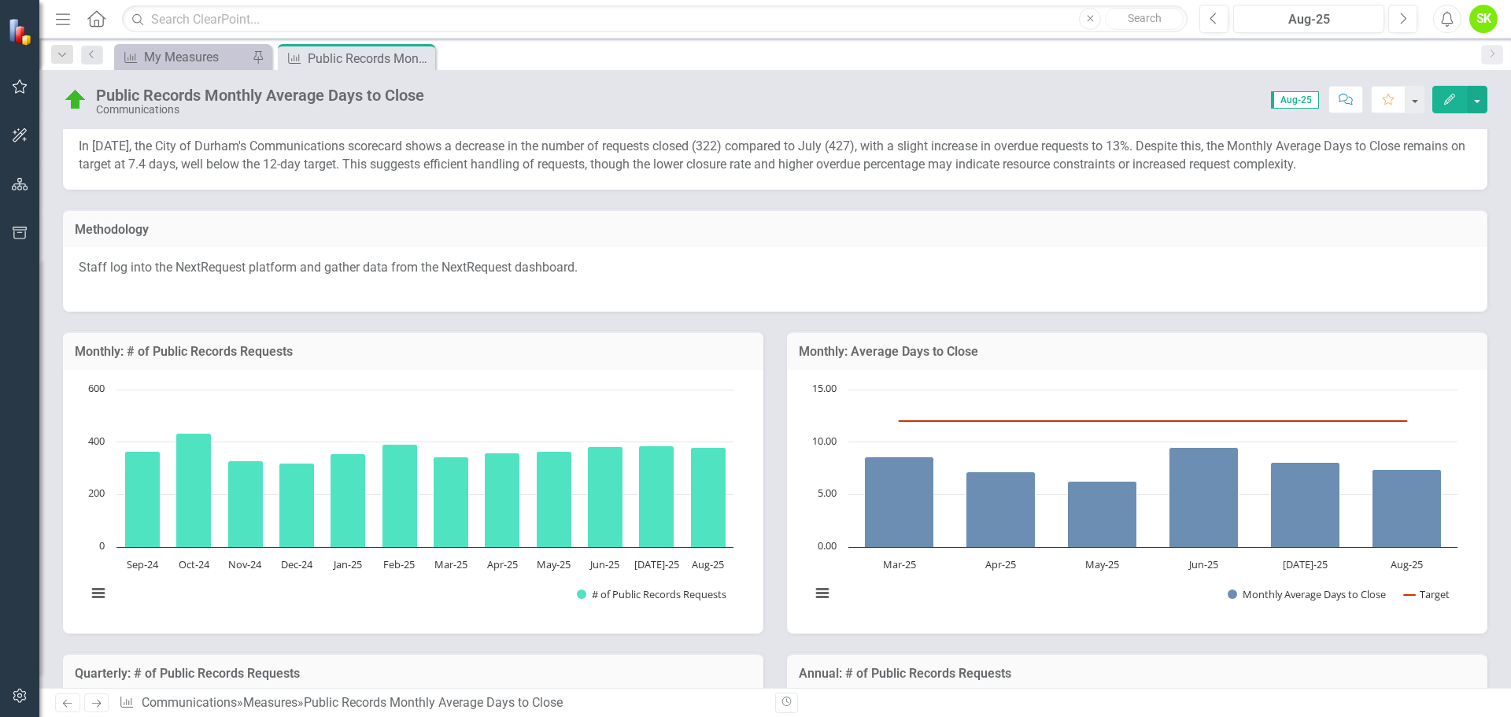
scroll to position [157, 0]
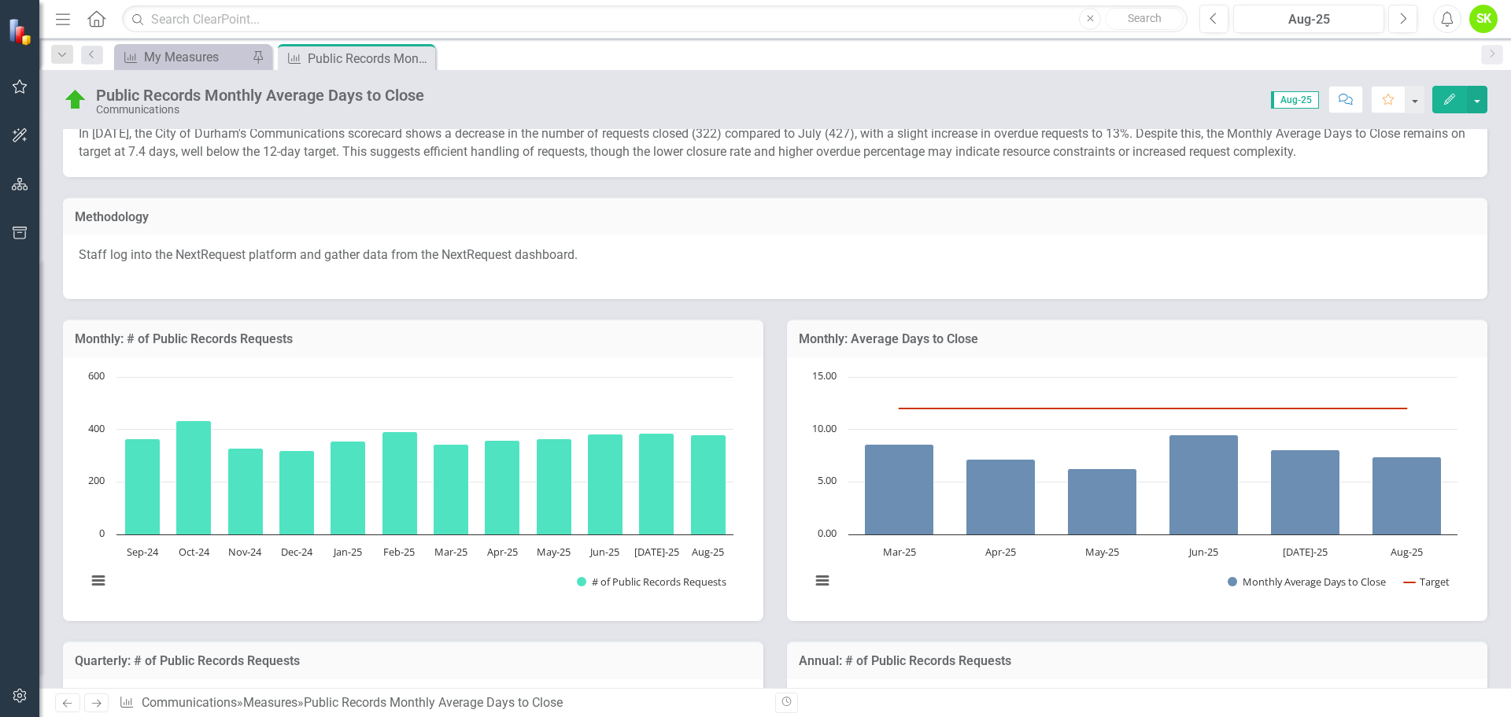
click at [229, 339] on h3 "Monthly: # of Public Records Requests" at bounding box center [413, 339] width 677 height 14
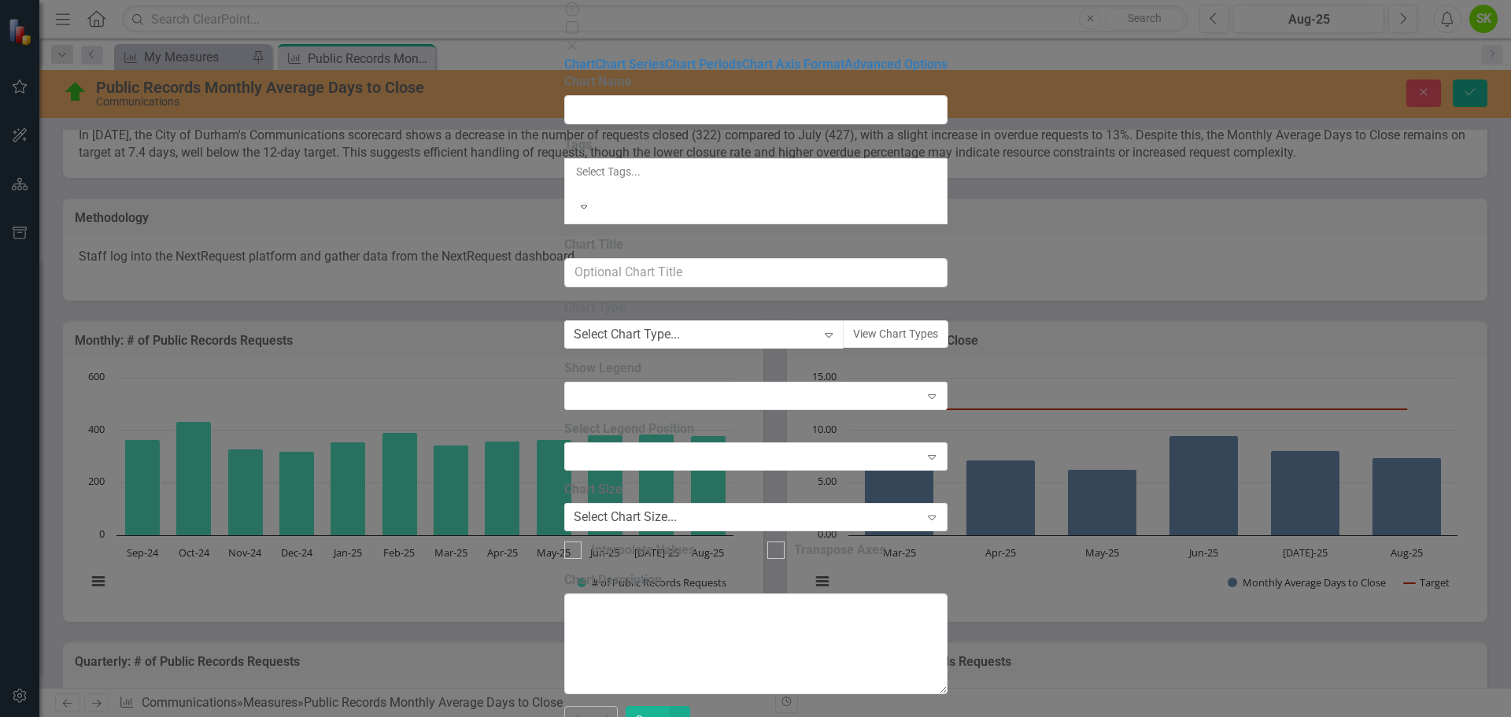
type input "Monthly: # of Public Records Requests"
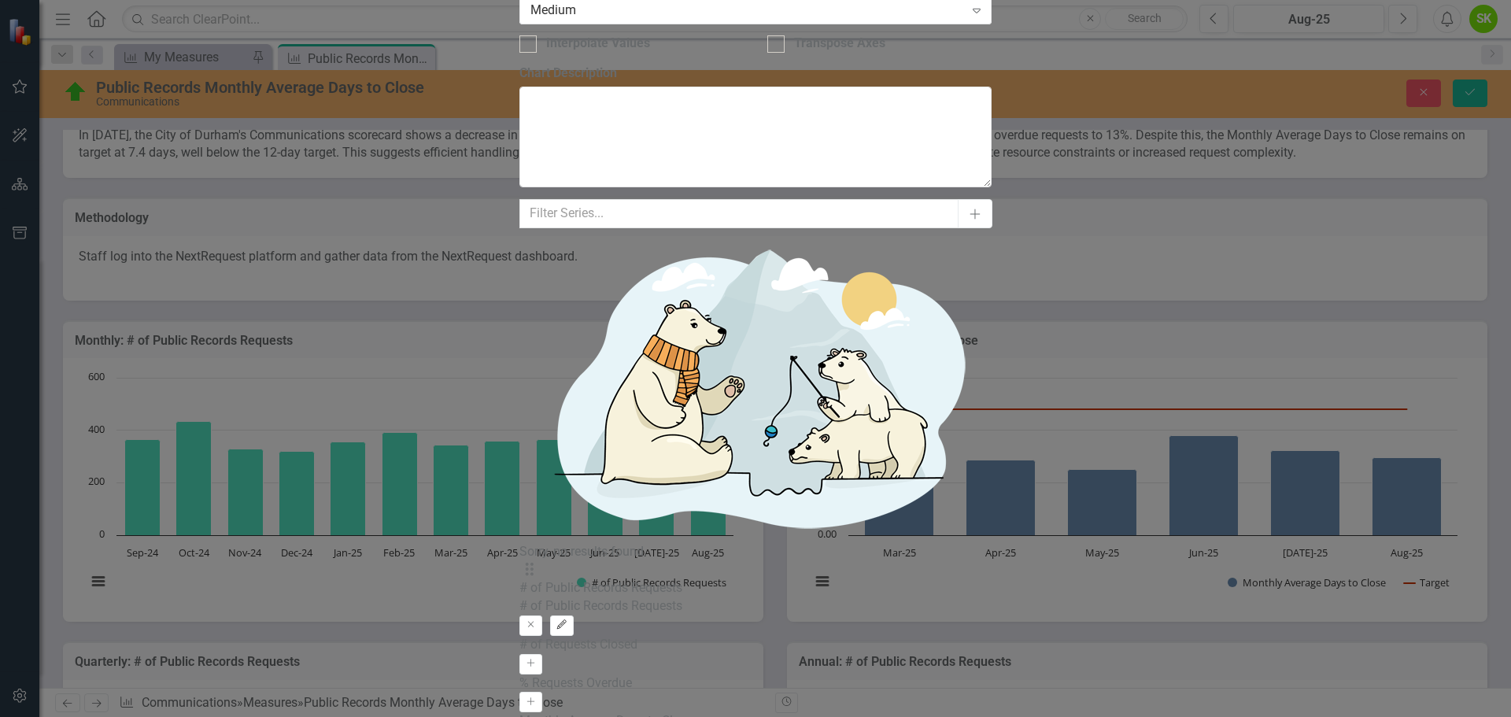
click at [567, 620] on icon "Edit" at bounding box center [562, 624] width 12 height 9
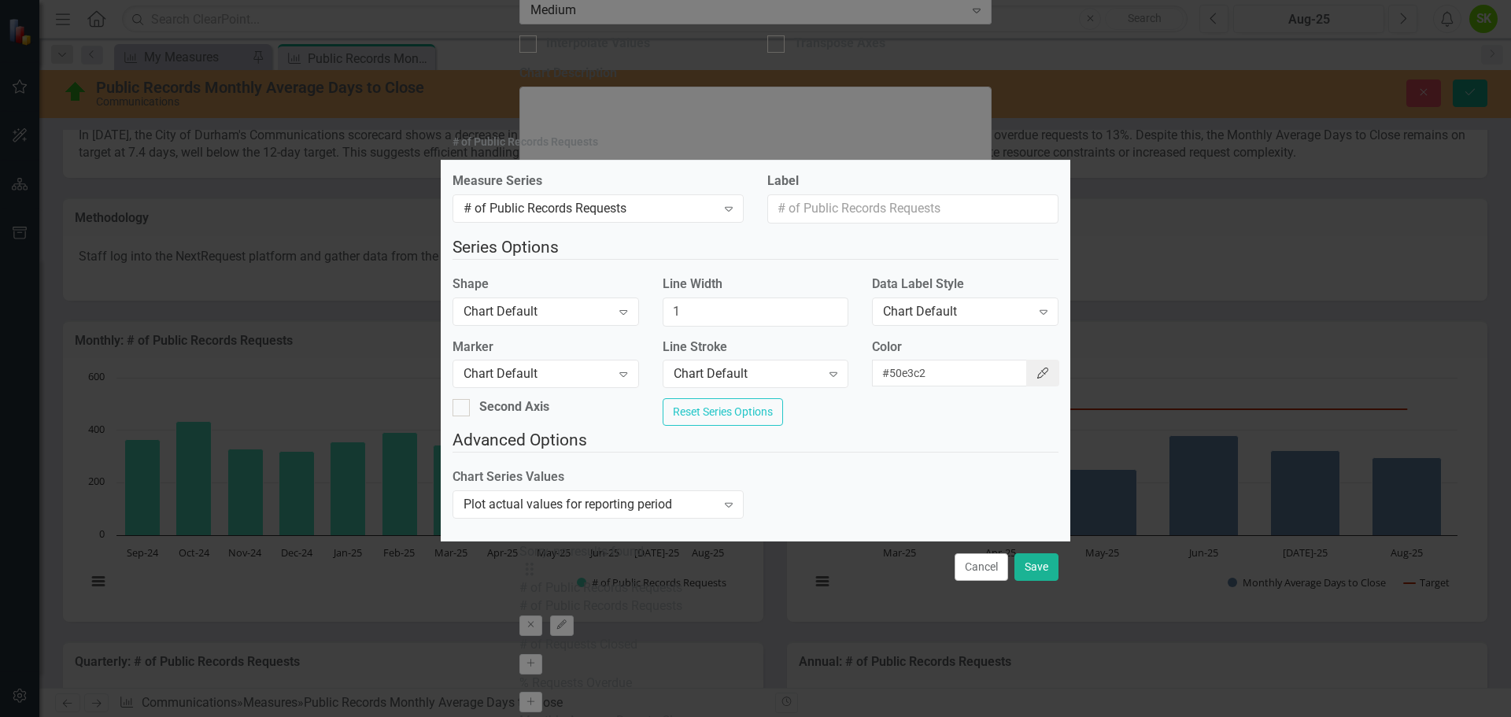
click at [1036, 367] on icon "Color Picker" at bounding box center [1043, 372] width 14 height 11
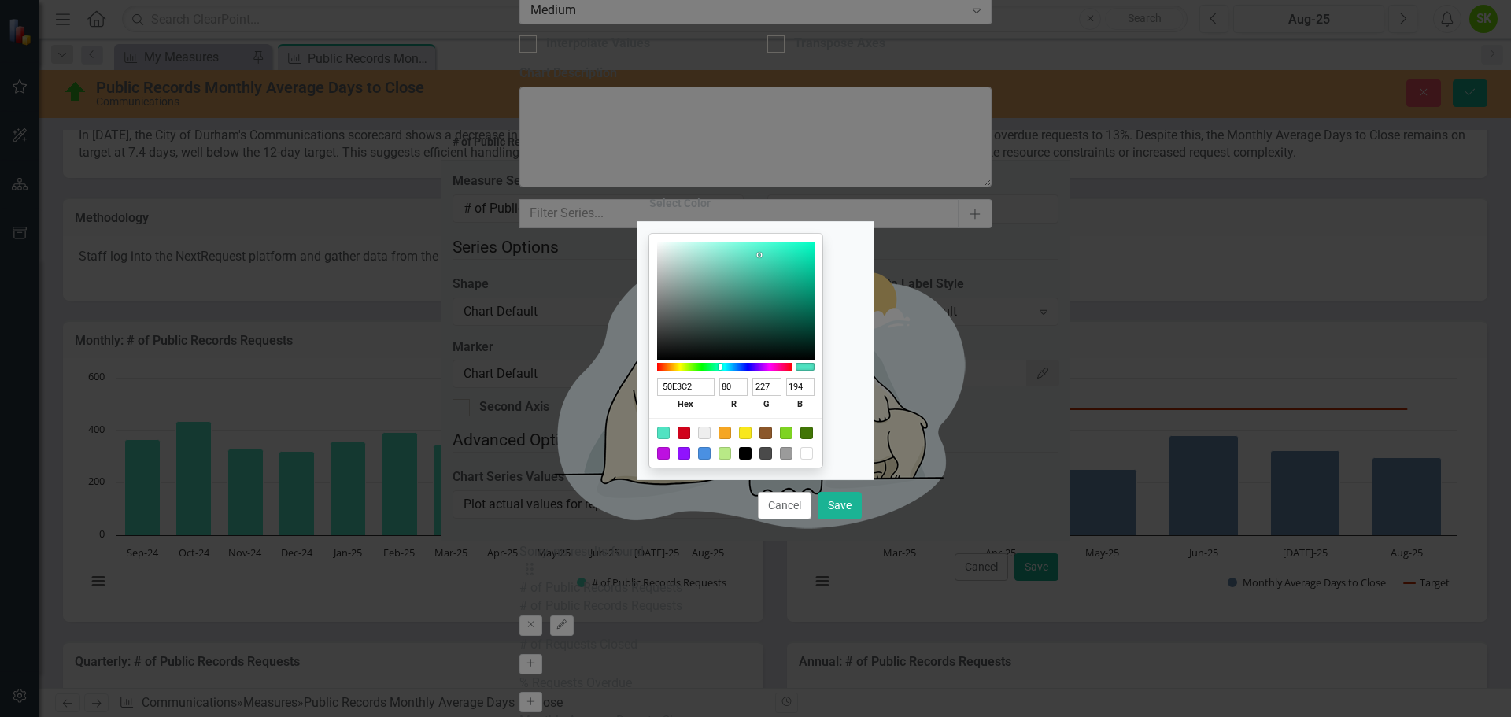
click at [711, 452] on div at bounding box center [704, 453] width 13 height 13
type input "4A90E2"
type input "74"
type input "144"
type input "226"
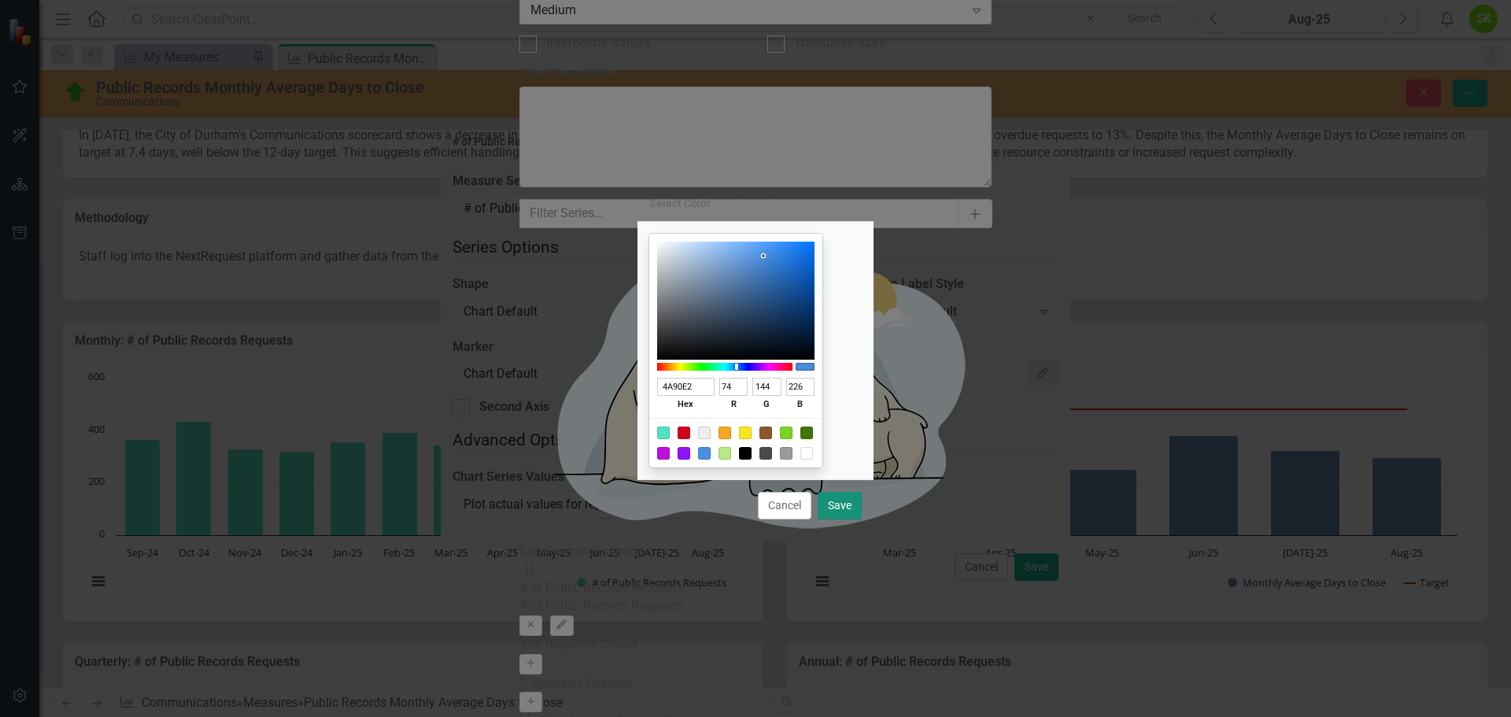
click at [842, 508] on button "Save" at bounding box center [840, 506] width 44 height 28
type input "#4a90e2"
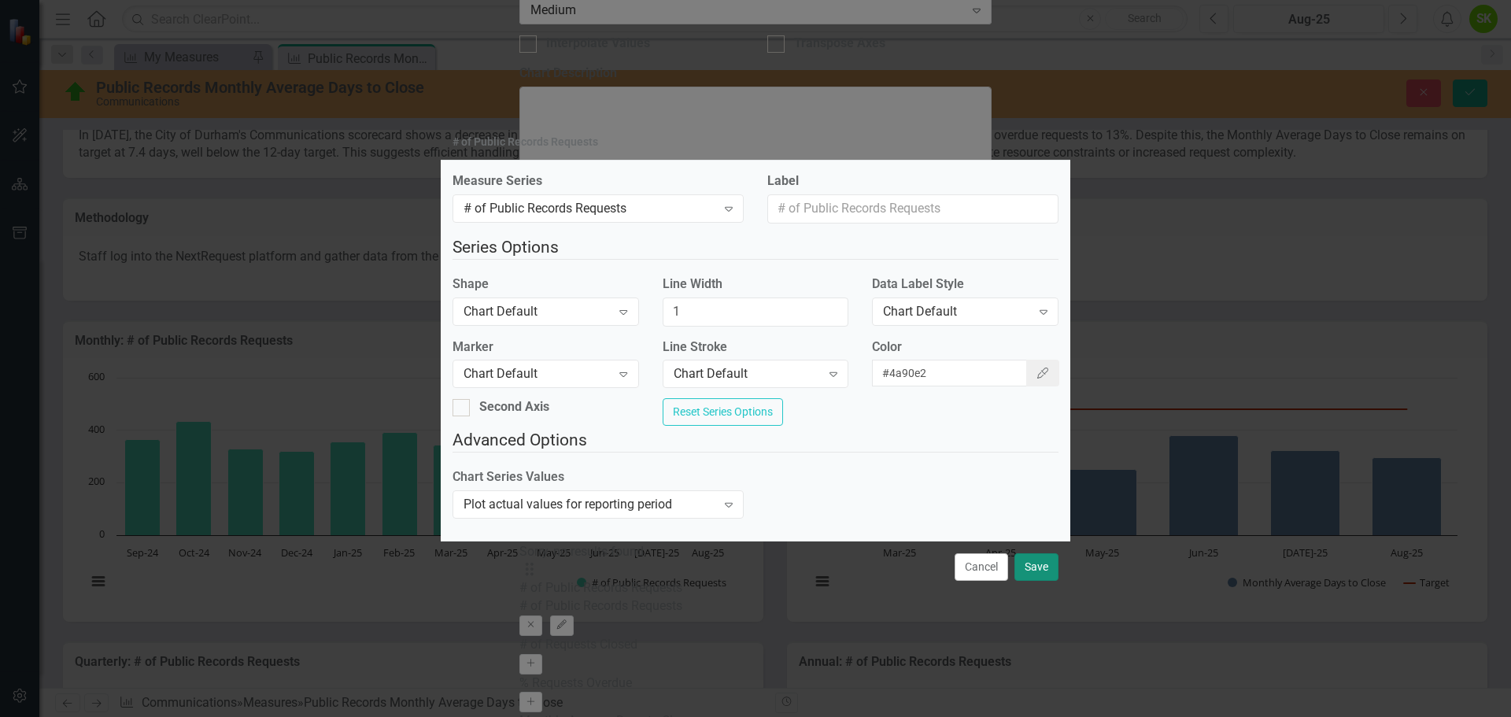
click at [1045, 575] on button "Save" at bounding box center [1036, 567] width 44 height 28
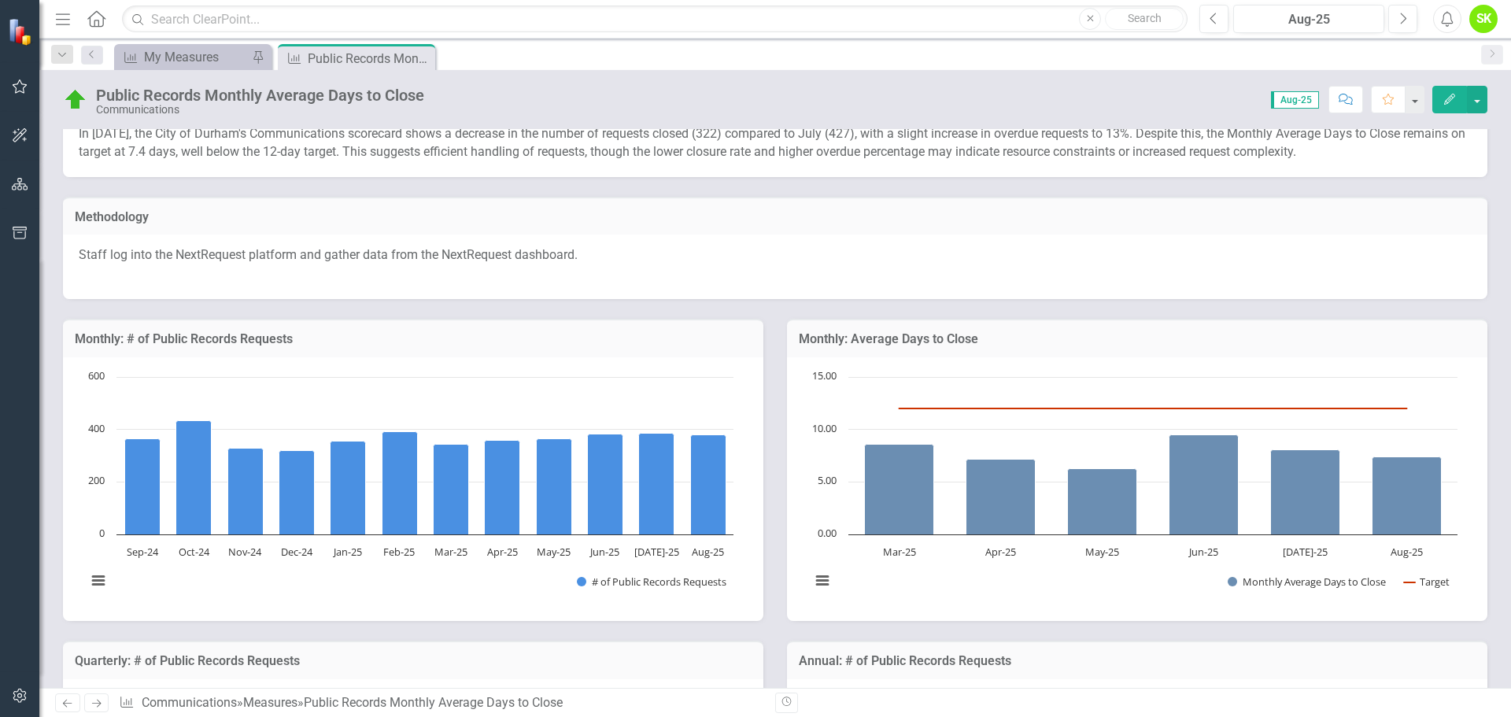
click at [254, 337] on h3 "Monthly: # of Public Records Requests" at bounding box center [413, 339] width 677 height 14
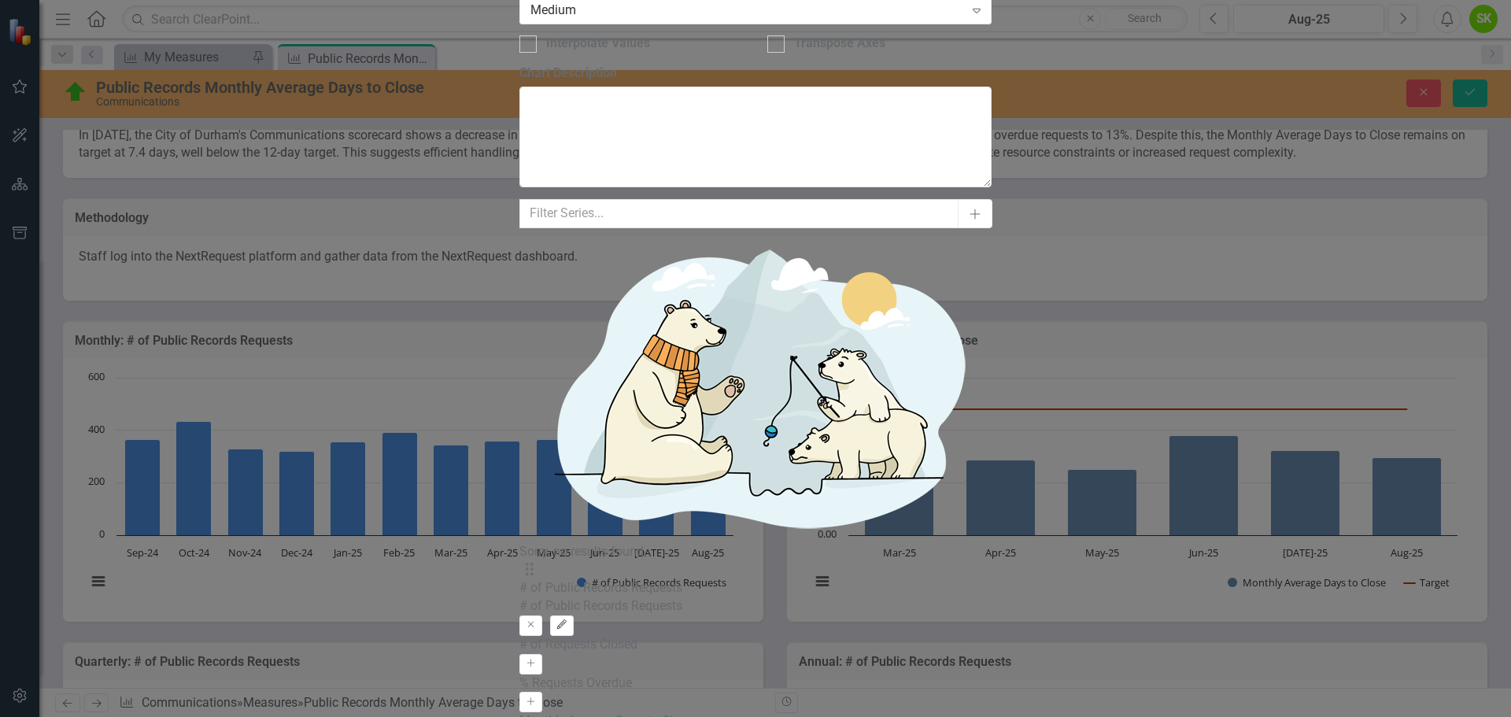
click at [567, 620] on icon "Edit" at bounding box center [562, 624] width 12 height 9
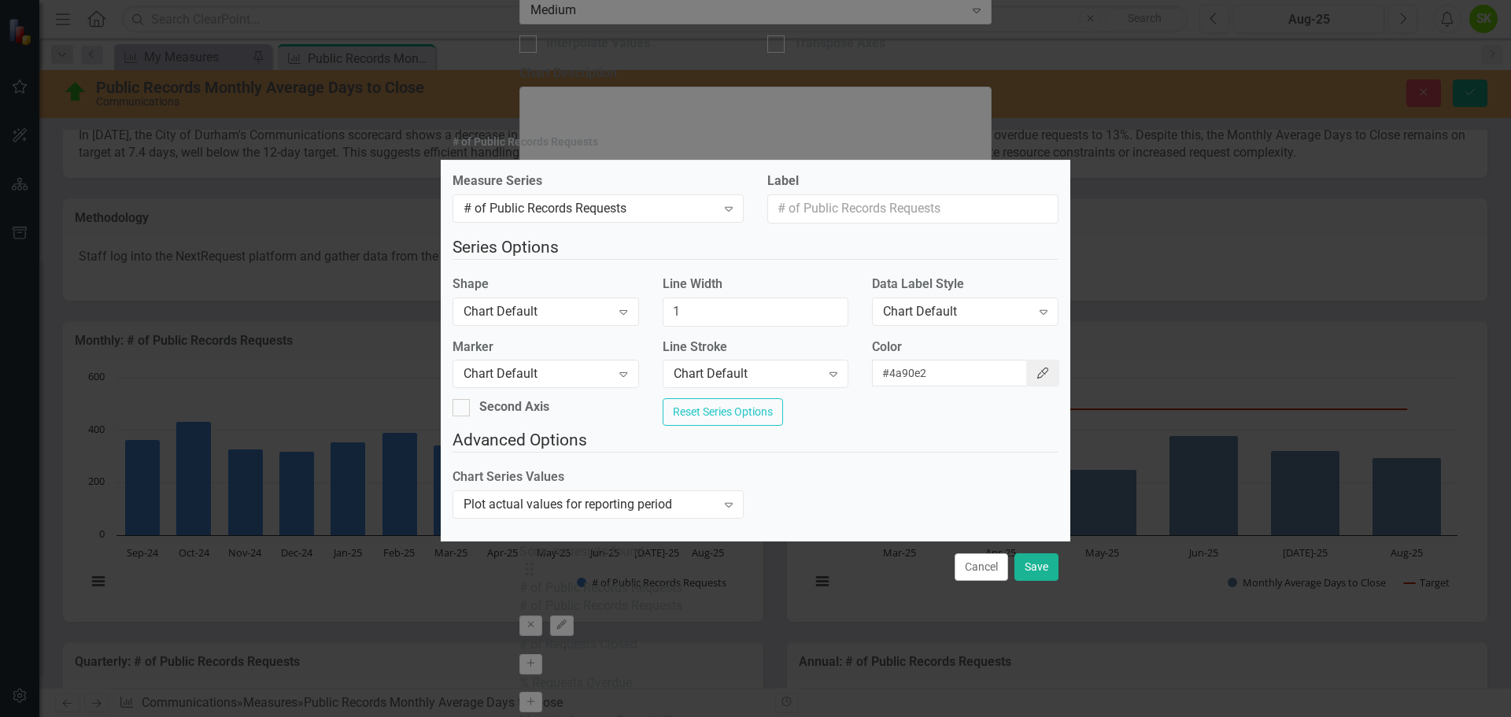
click at [1036, 372] on icon "Color Picker" at bounding box center [1043, 372] width 14 height 11
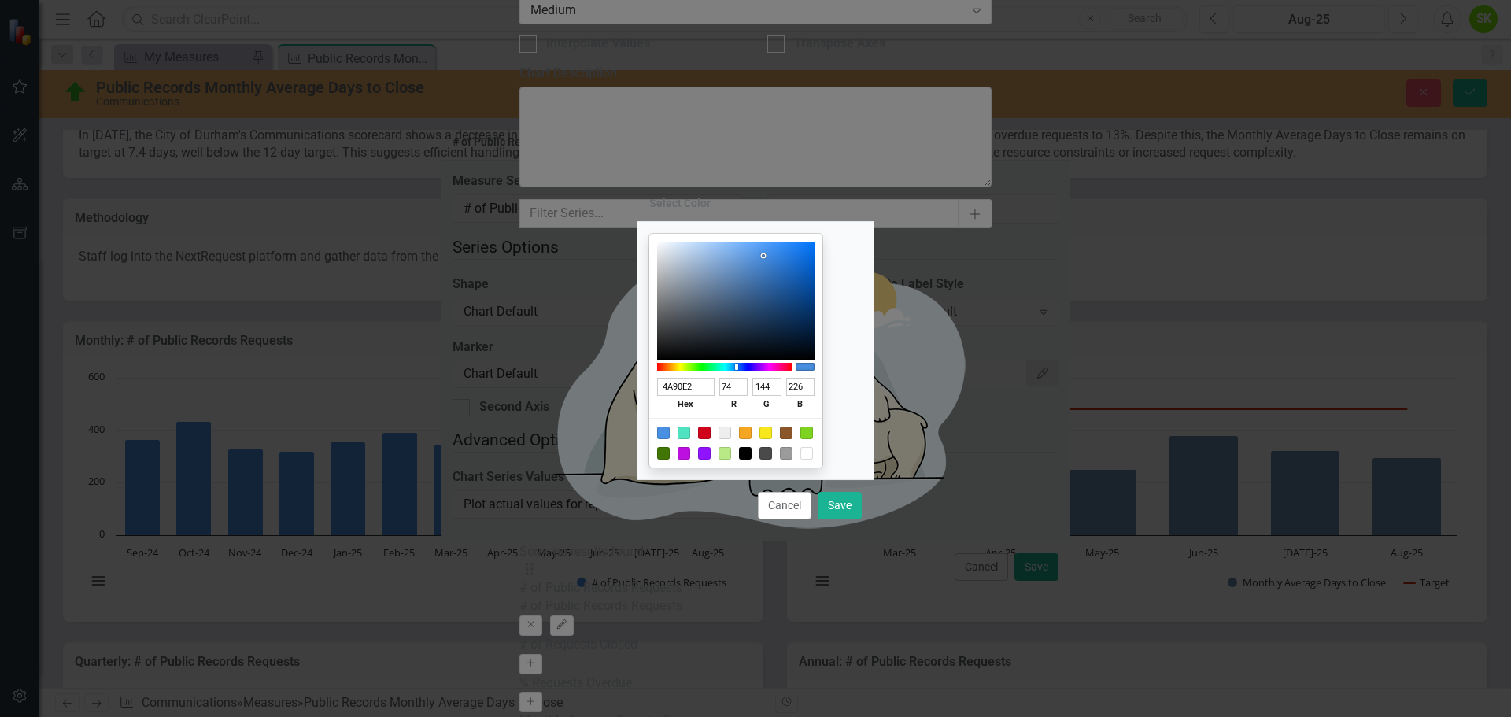
type input "619ADE"
type input "97"
type input "154"
type input "222"
click at [766, 258] on div at bounding box center [735, 301] width 157 height 118
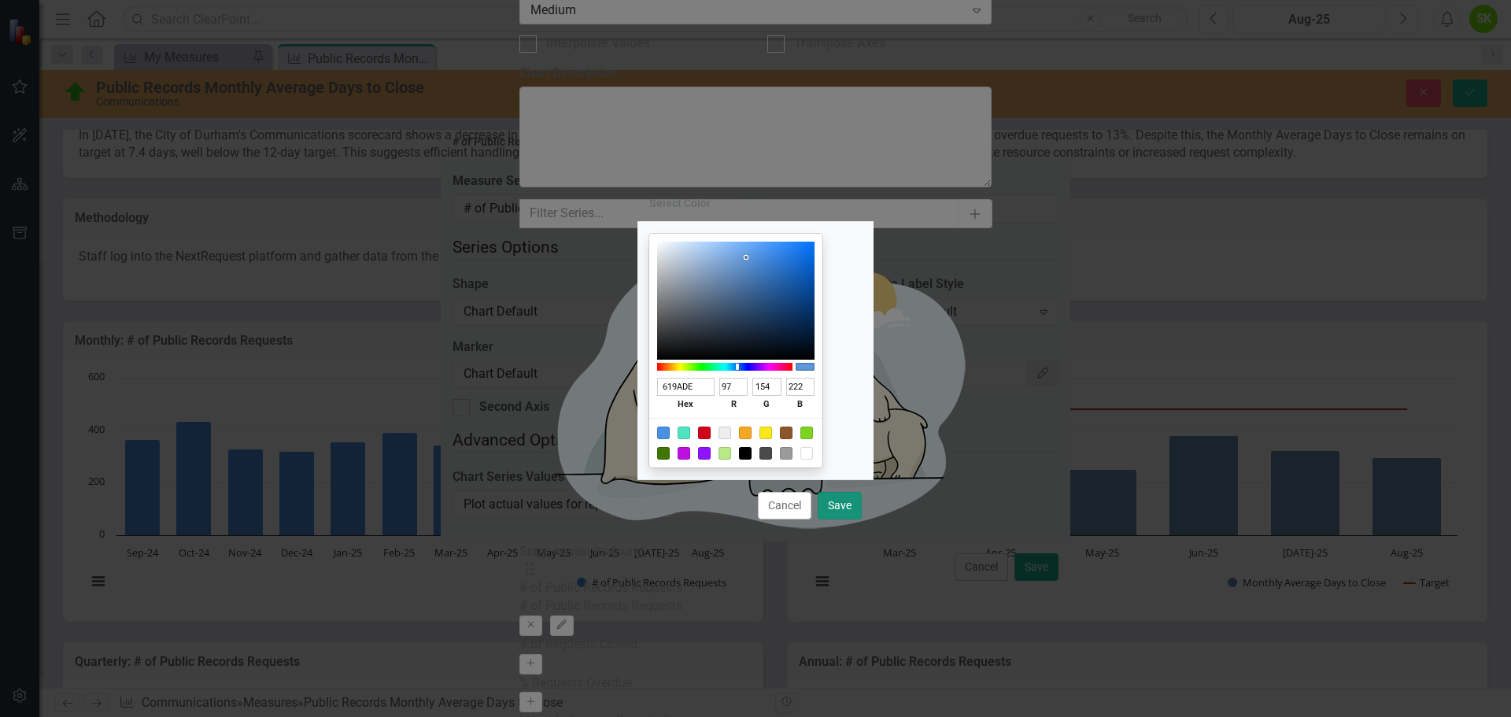
click at [833, 504] on button "Save" at bounding box center [840, 506] width 44 height 28
type input "#619ade"
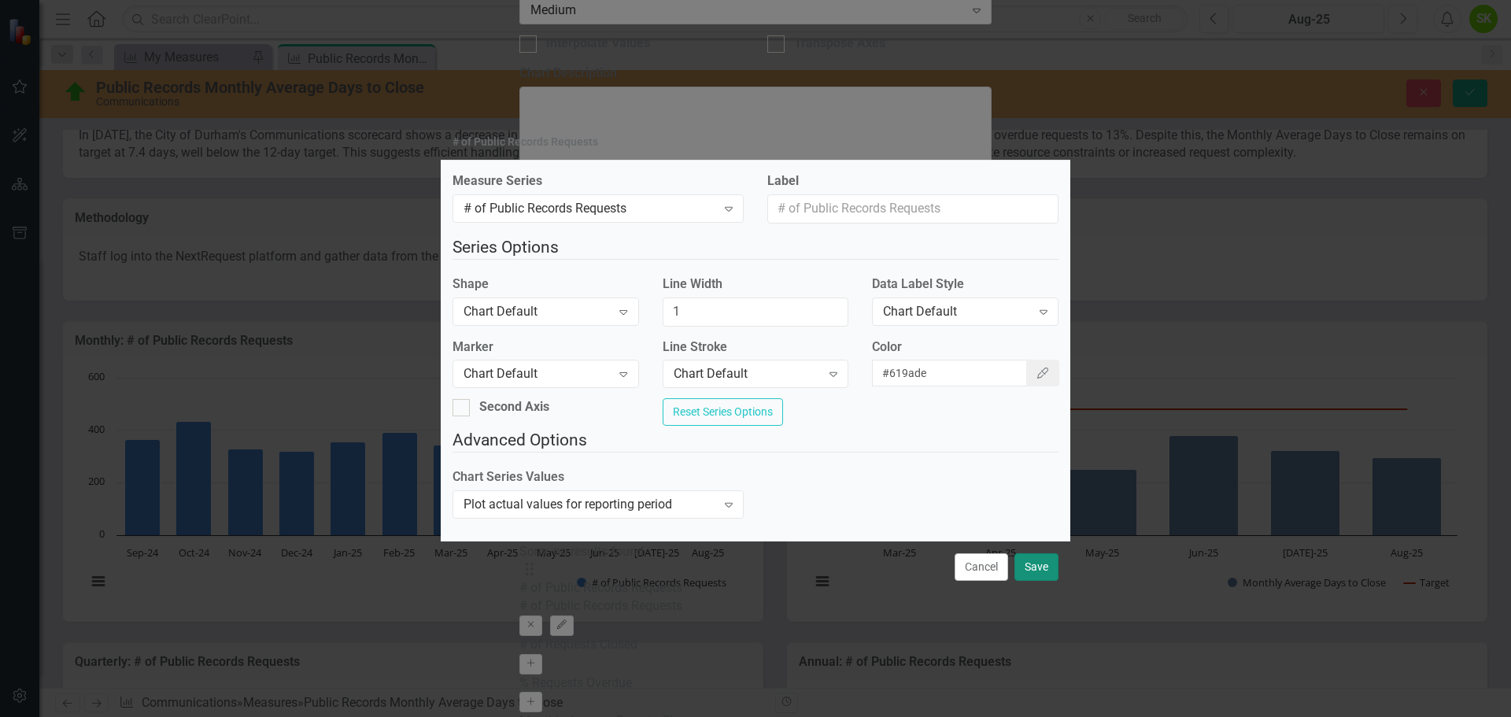
click at [1036, 579] on button "Save" at bounding box center [1036, 567] width 44 height 28
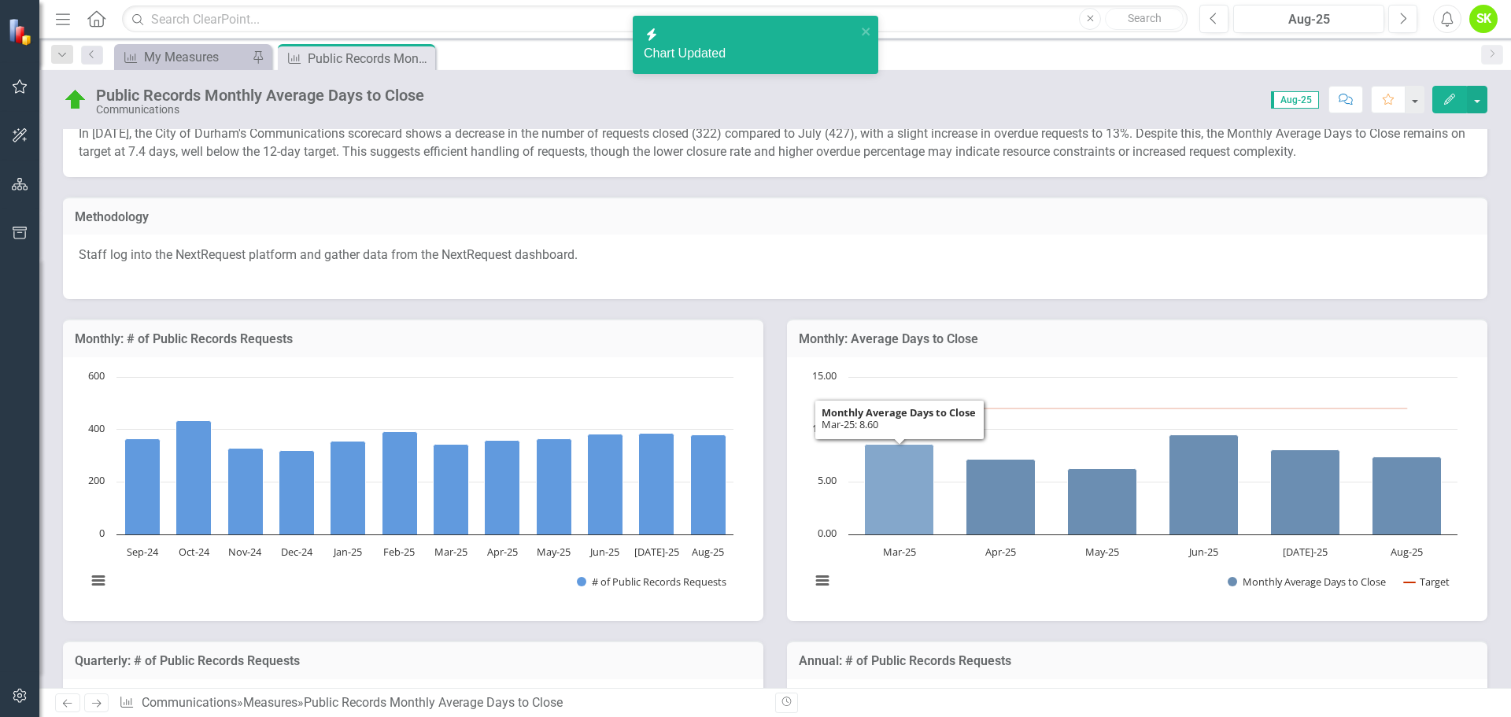
click at [905, 498] on icon "Mar-25, 8.6. Monthly Average Days to Close." at bounding box center [899, 489] width 69 height 90
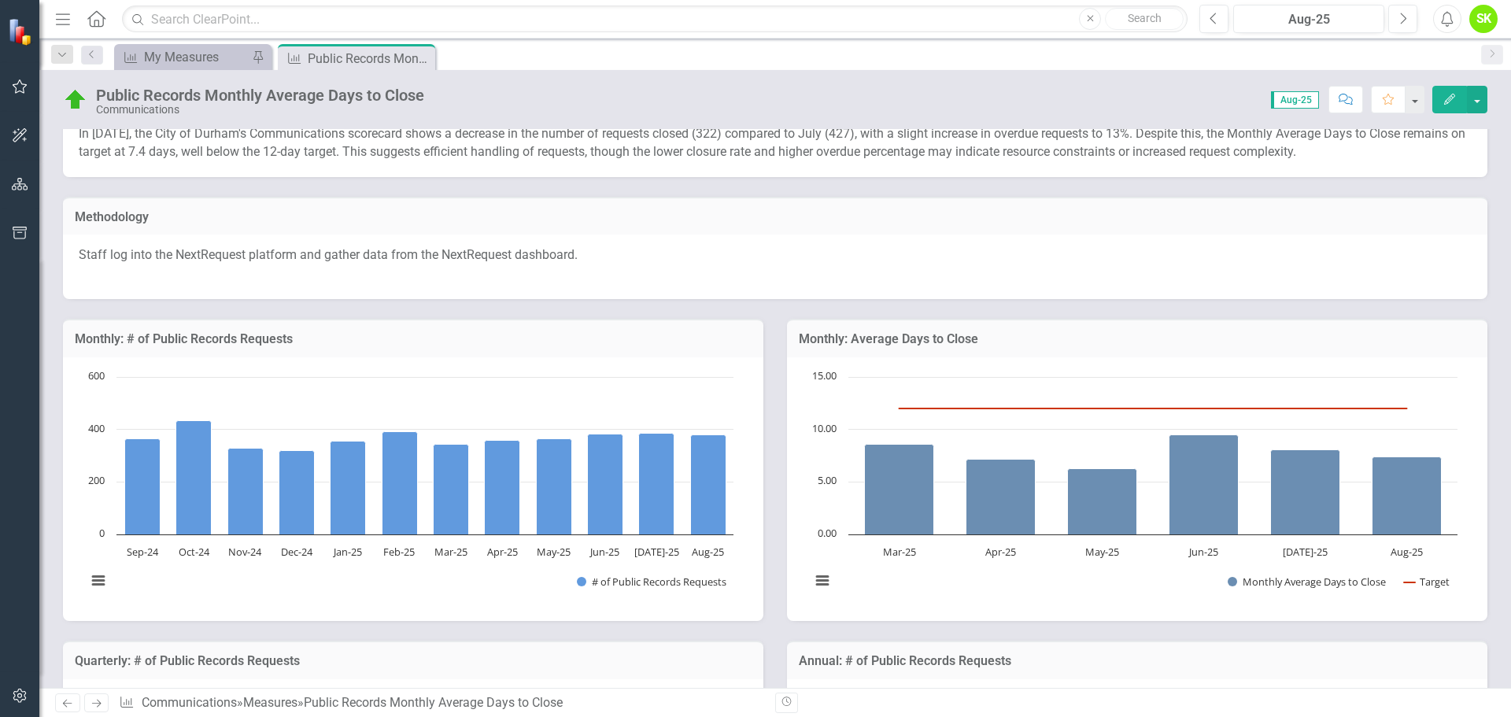
click at [914, 342] on h3 "Monthly: Average Days to Close" at bounding box center [1137, 339] width 677 height 14
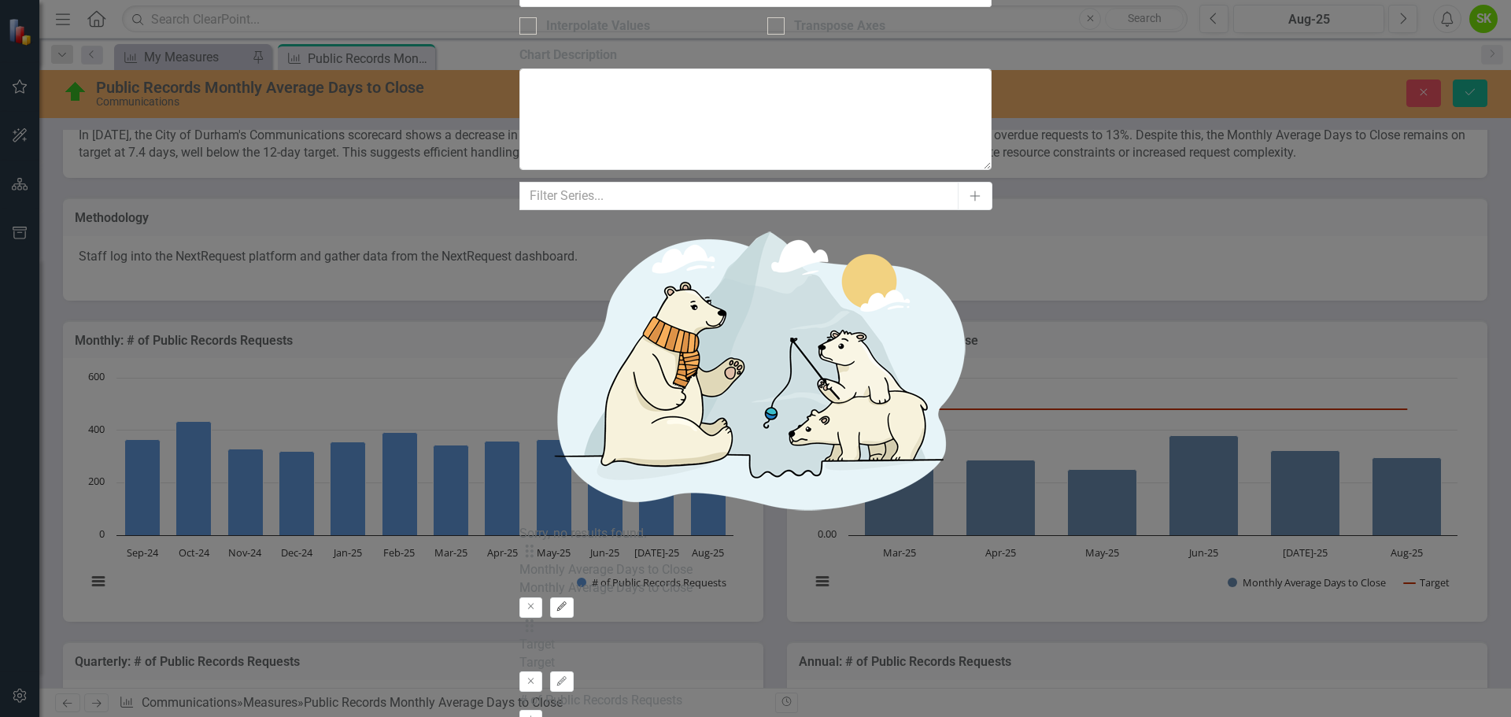
click at [567, 602] on icon "Edit" at bounding box center [562, 606] width 12 height 9
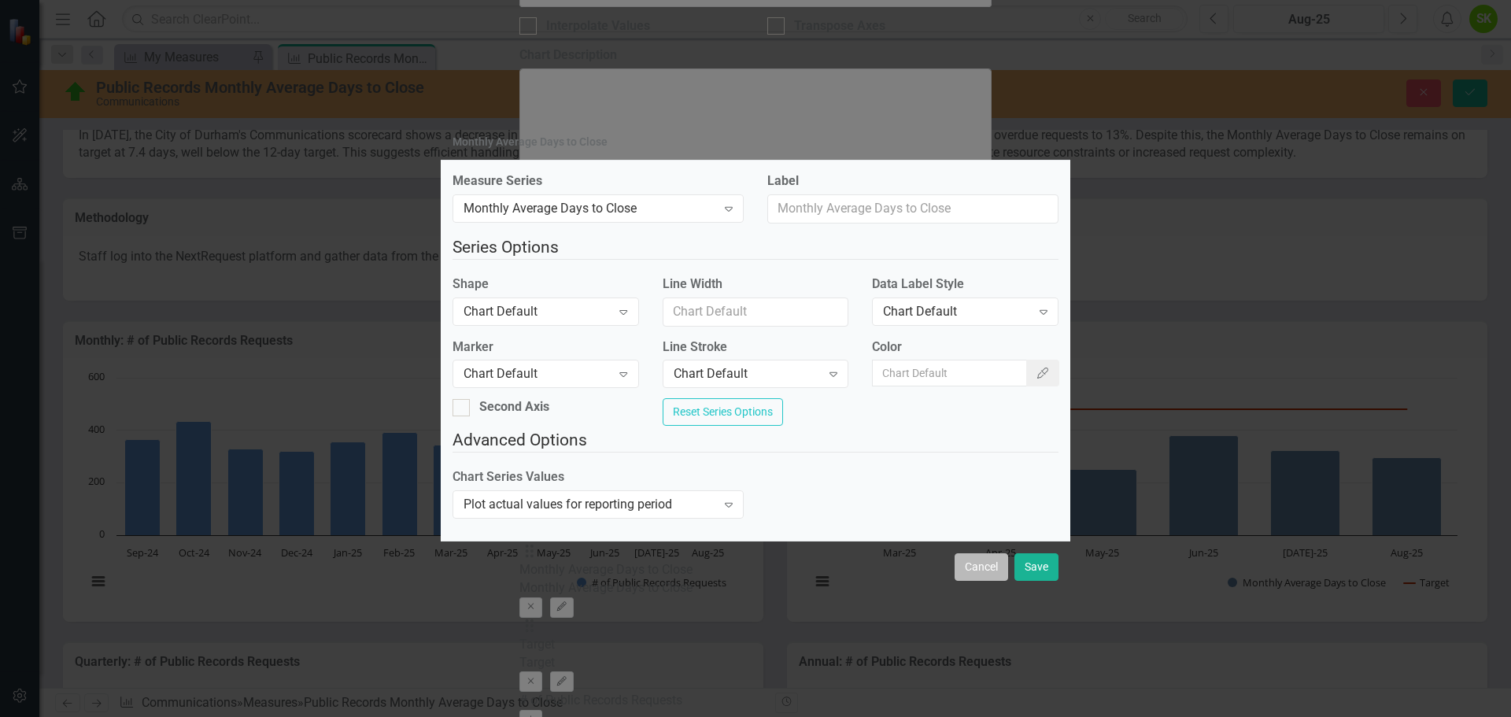
click at [986, 577] on button "Cancel" at bounding box center [982, 567] width 54 height 28
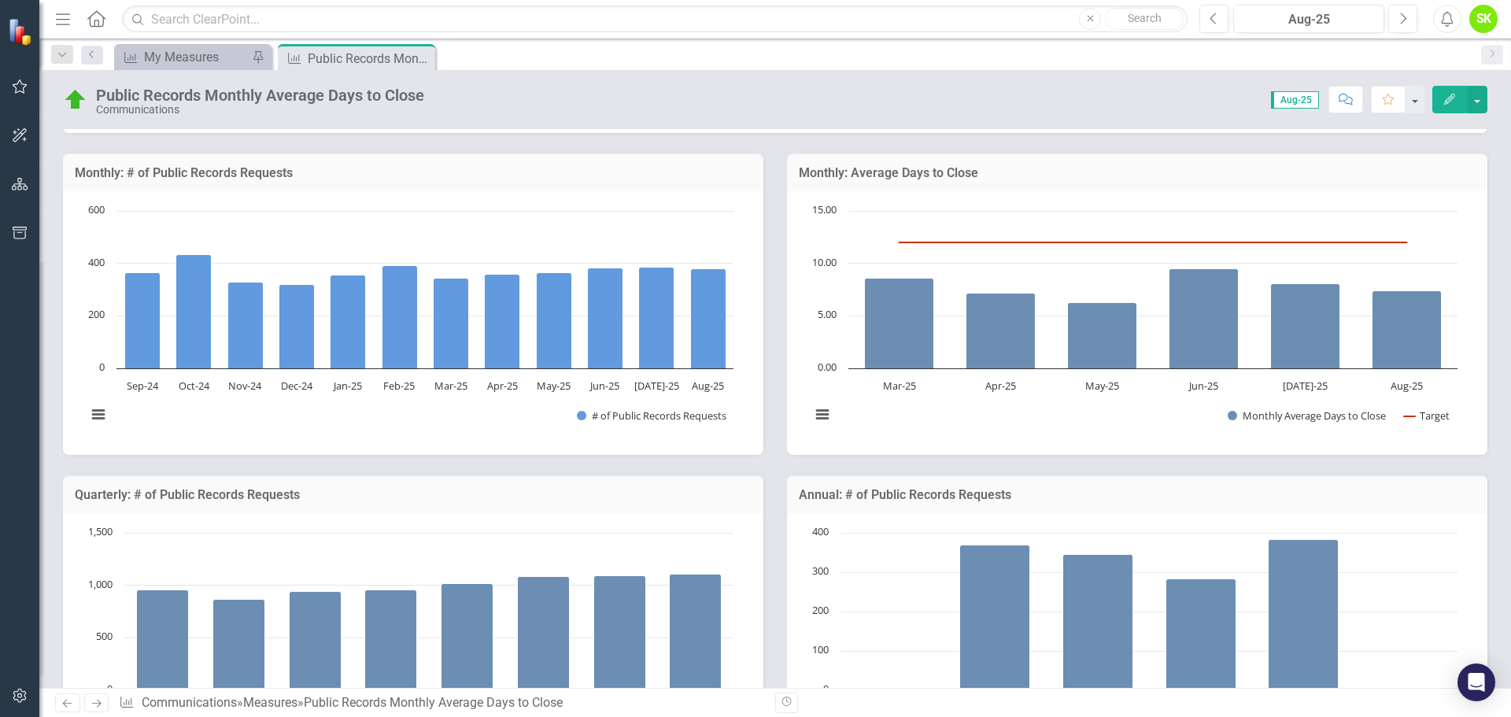
scroll to position [315, 0]
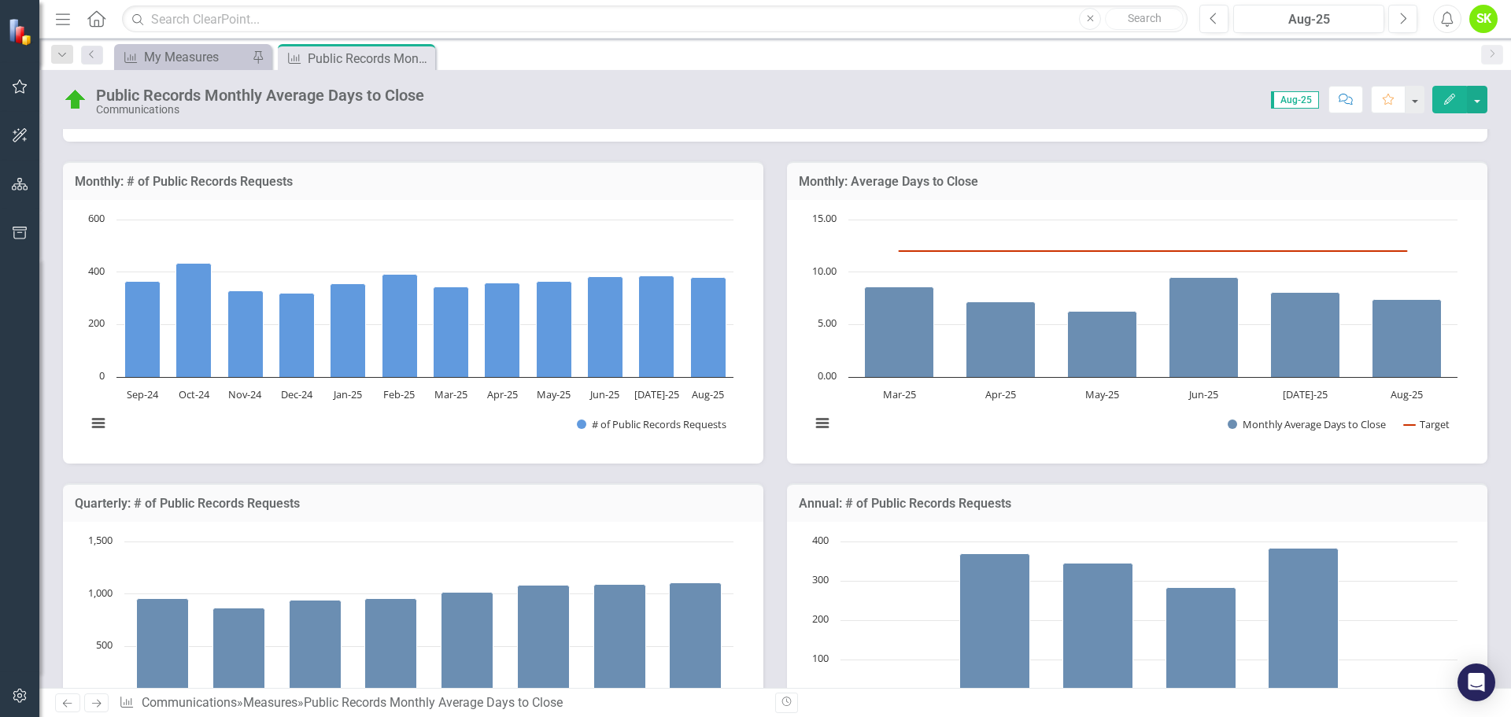
click at [225, 182] on h3 "Monthly: # of Public Records Requests" at bounding box center [413, 182] width 677 height 14
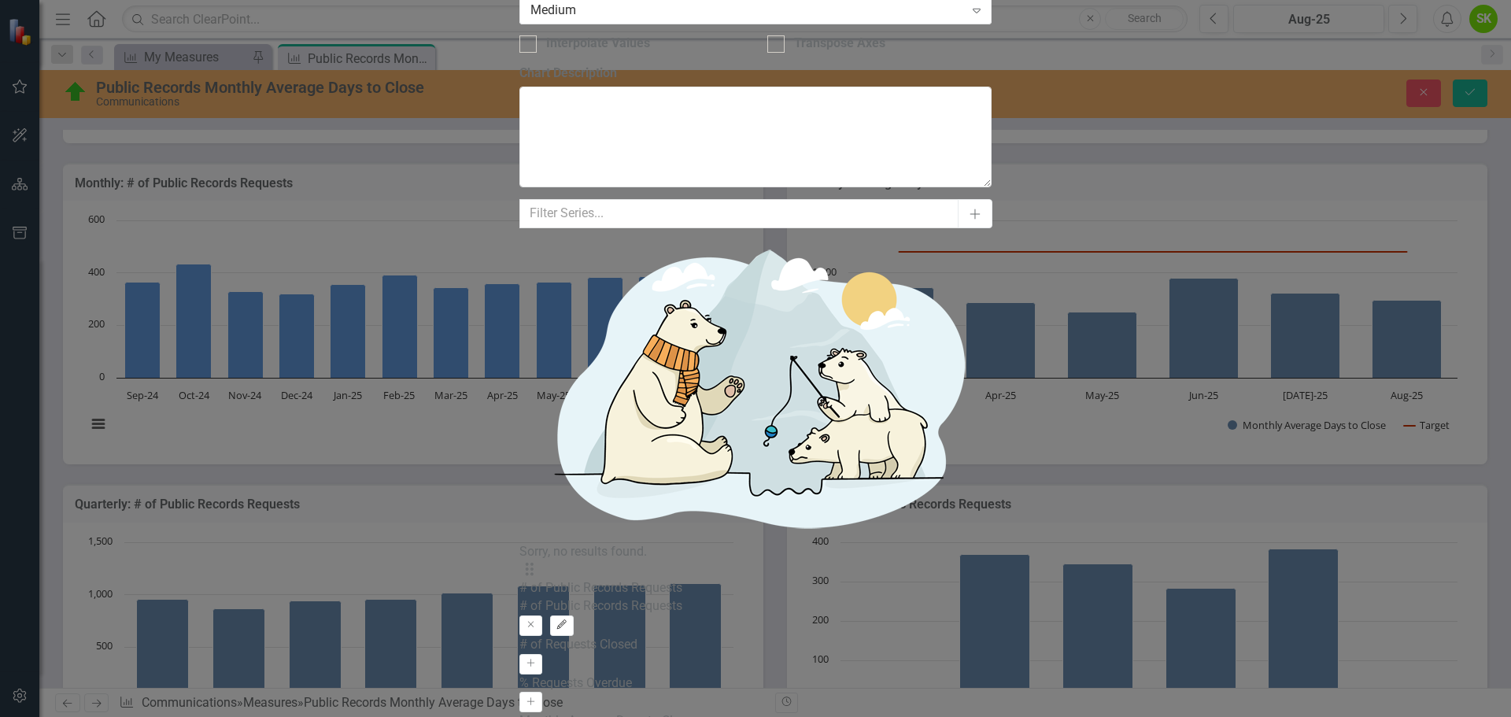
click at [567, 620] on icon "Edit" at bounding box center [562, 624] width 12 height 9
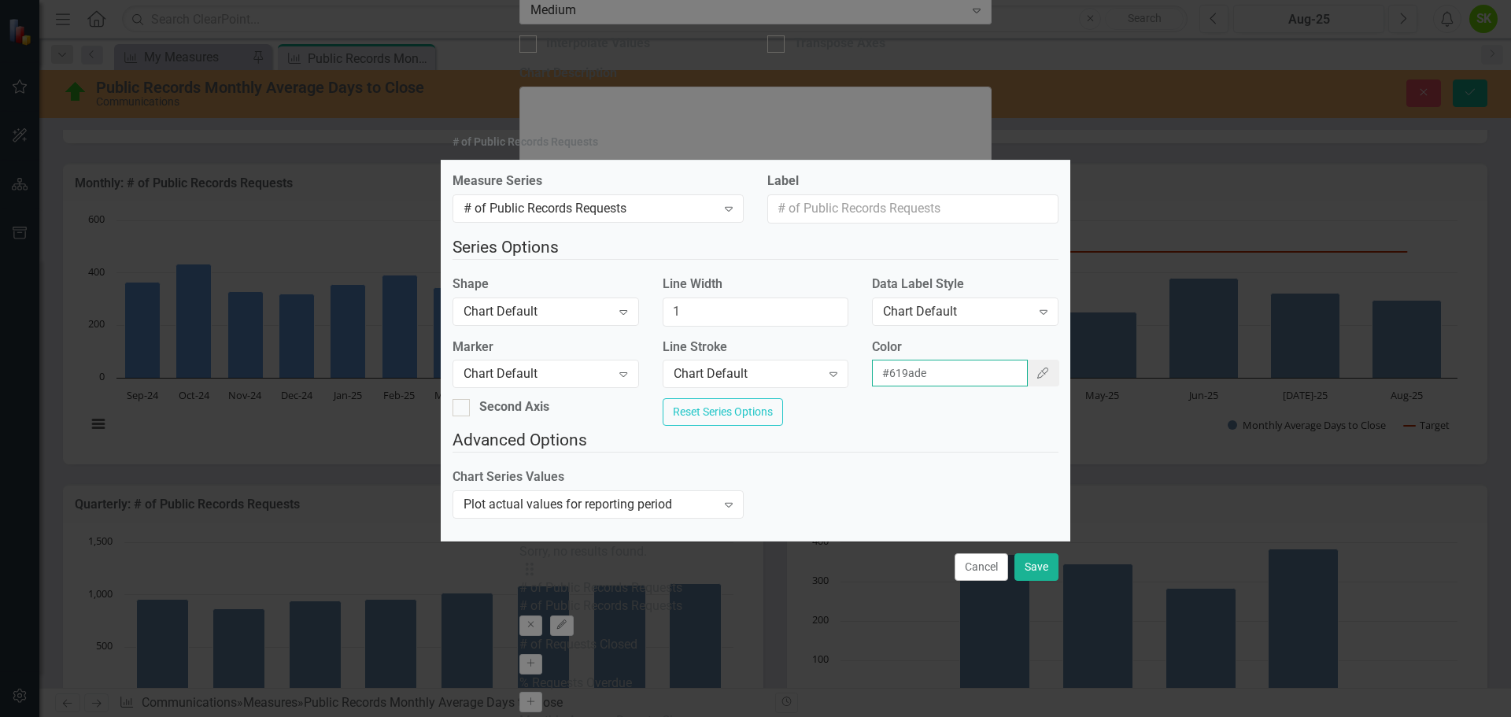
click at [964, 377] on input "#619ade" at bounding box center [950, 373] width 156 height 27
drag, startPoint x: 978, startPoint y: 375, endPoint x: 866, endPoint y: 367, distance: 112.8
click at [866, 367] on div "Color #619ade Color Picker" at bounding box center [965, 368] width 210 height 61
click at [1034, 580] on button "Save" at bounding box center [1036, 567] width 44 height 28
